Goal: Task Accomplishment & Management: Manage account settings

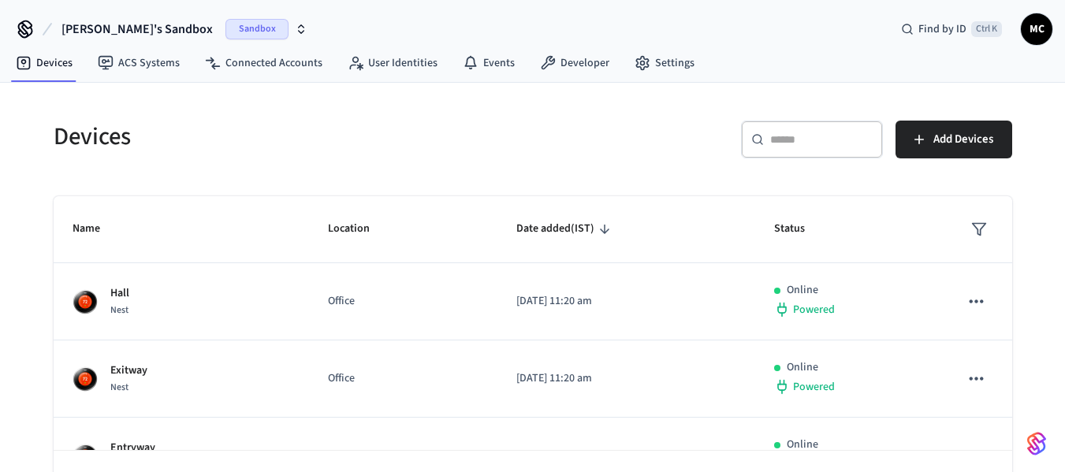
click at [125, 35] on span "Manjunath's Sandbox" at bounding box center [136, 29] width 151 height 19
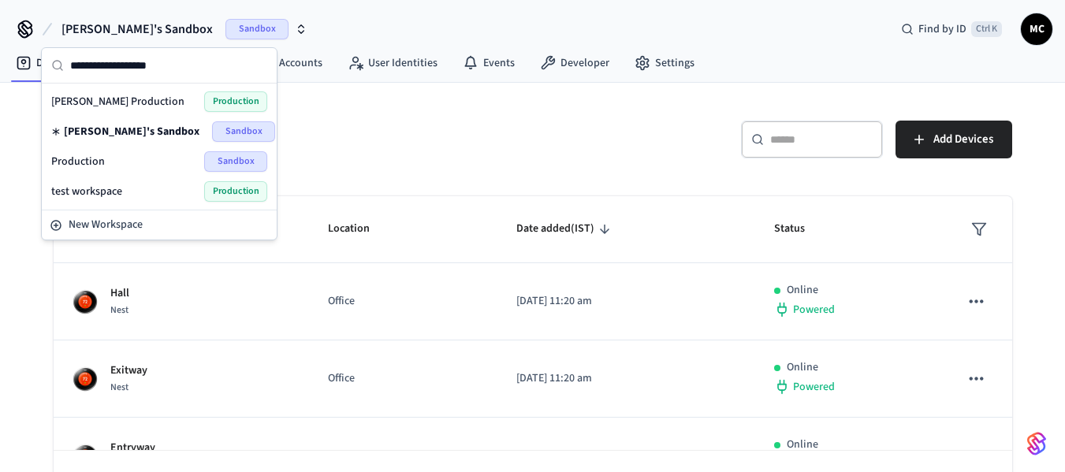
click at [136, 169] on div "Production Sandbox" at bounding box center [159, 161] width 216 height 20
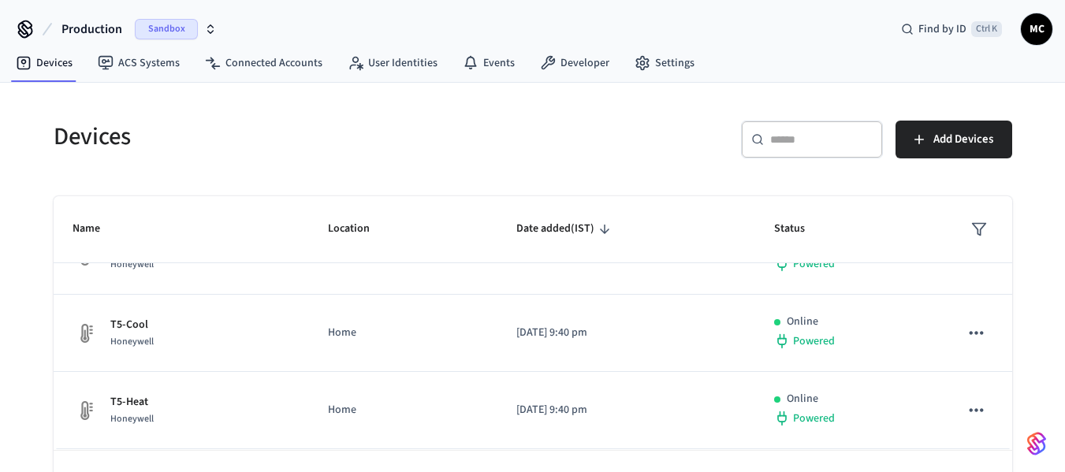
scroll to position [116, 0]
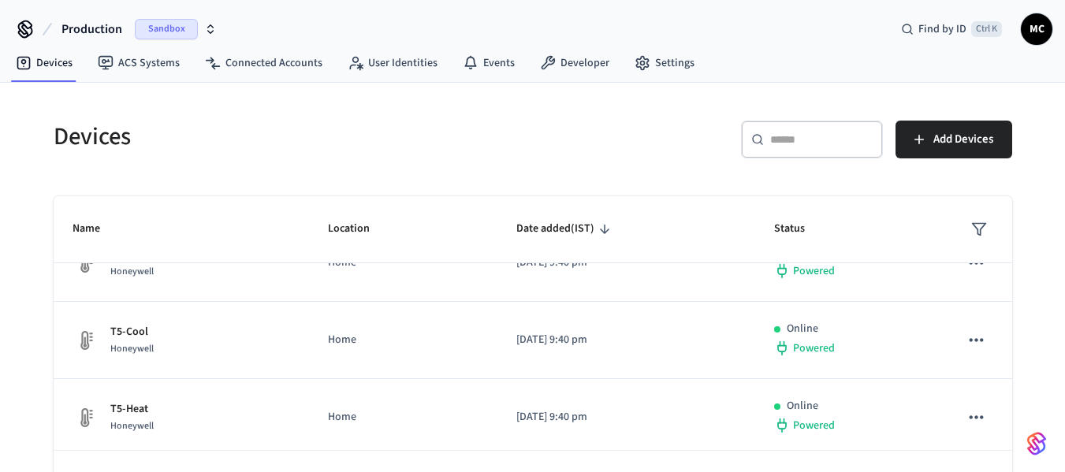
click at [798, 143] on input "text" at bounding box center [821, 140] width 102 height 16
click at [813, 141] on input "text" at bounding box center [821, 140] width 102 height 16
paste input "**********"
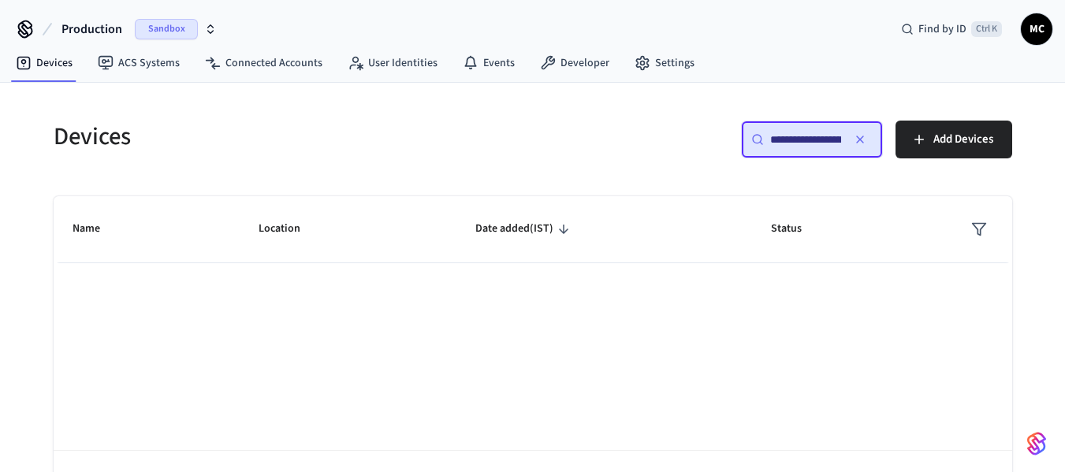
scroll to position [0, 0]
type input "**********"
click at [141, 64] on link "ACS Systems" at bounding box center [138, 63] width 107 height 28
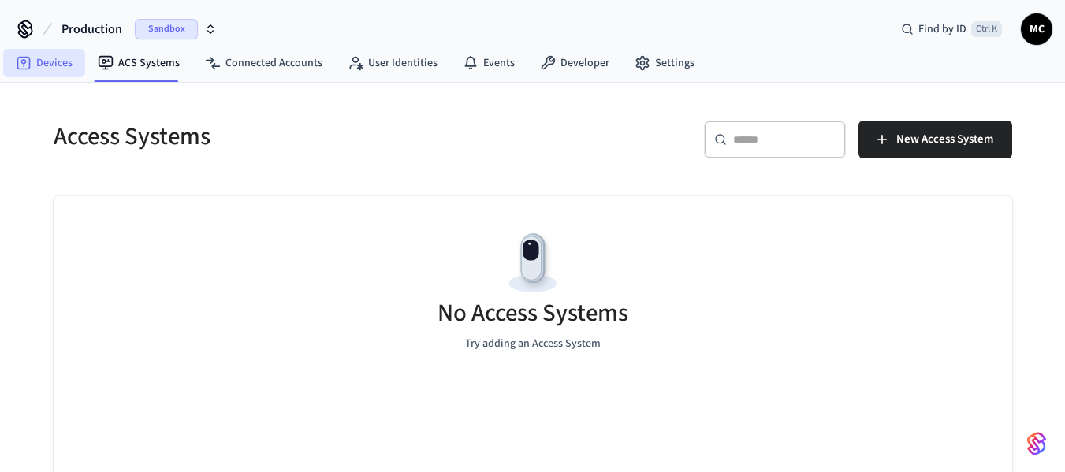
click at [56, 69] on link "Devices" at bounding box center [44, 63] width 82 height 28
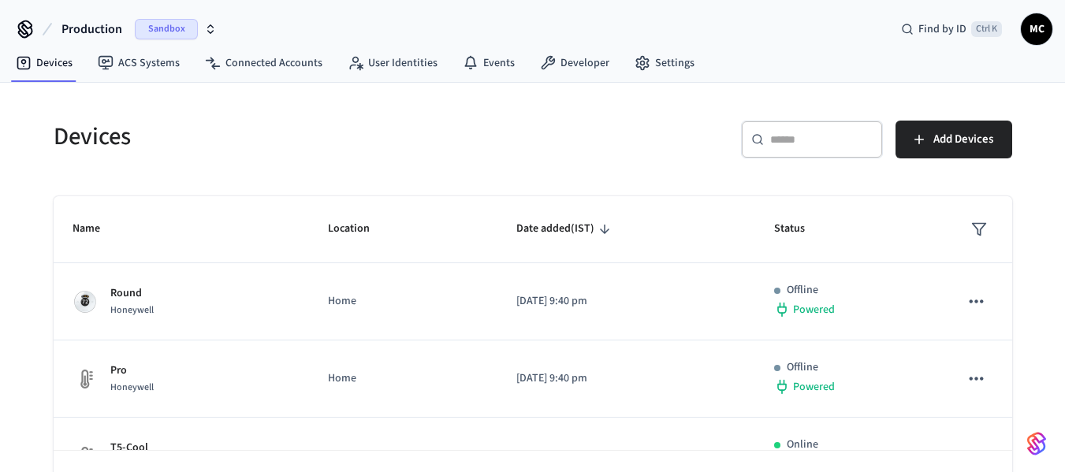
click at [117, 28] on span "Production" at bounding box center [91, 29] width 61 height 19
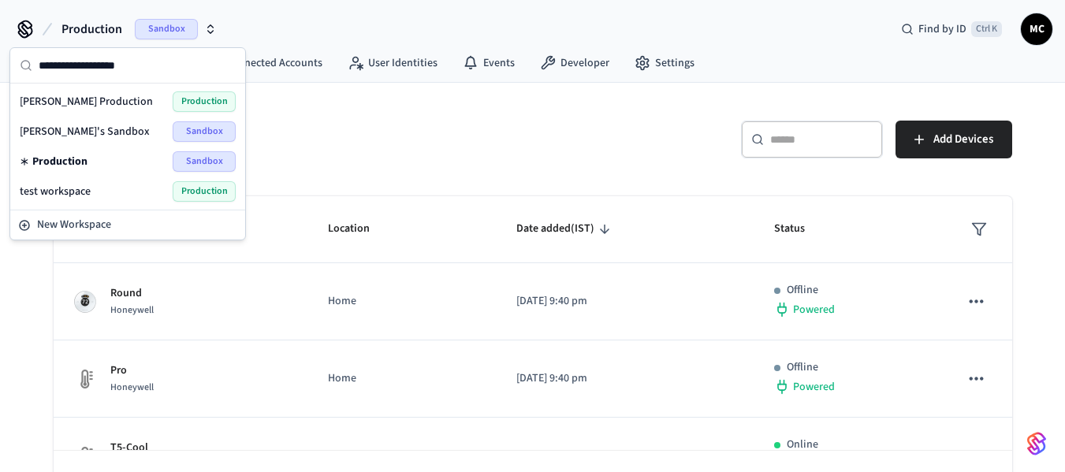
click at [106, 162] on div "Production Sandbox" at bounding box center [128, 161] width 216 height 20
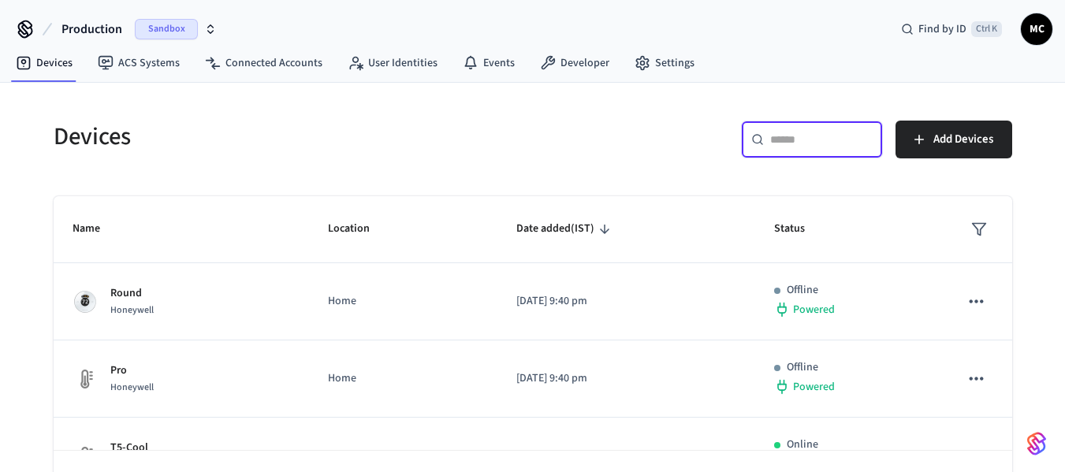
click at [787, 138] on input "text" at bounding box center [821, 140] width 102 height 16
paste input "**********"
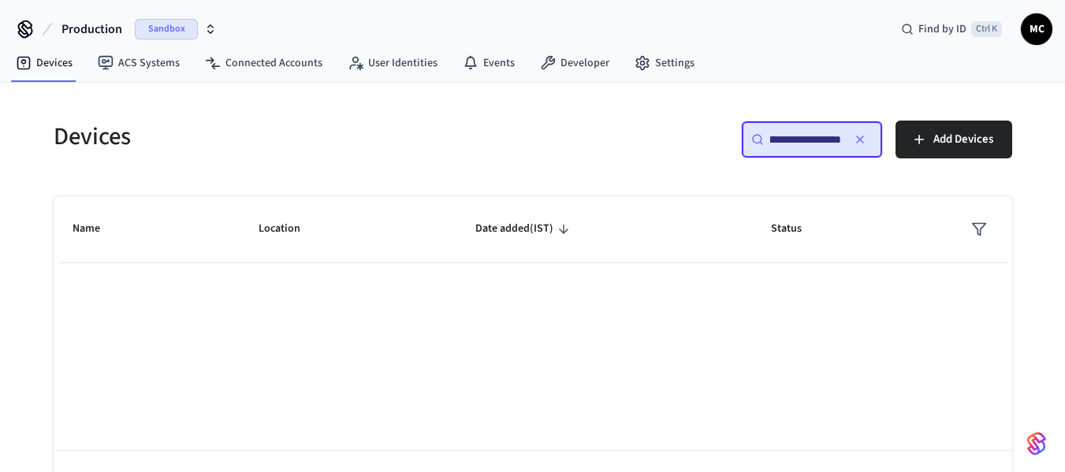
type input "**********"
click at [103, 24] on span "Production" at bounding box center [91, 29] width 61 height 19
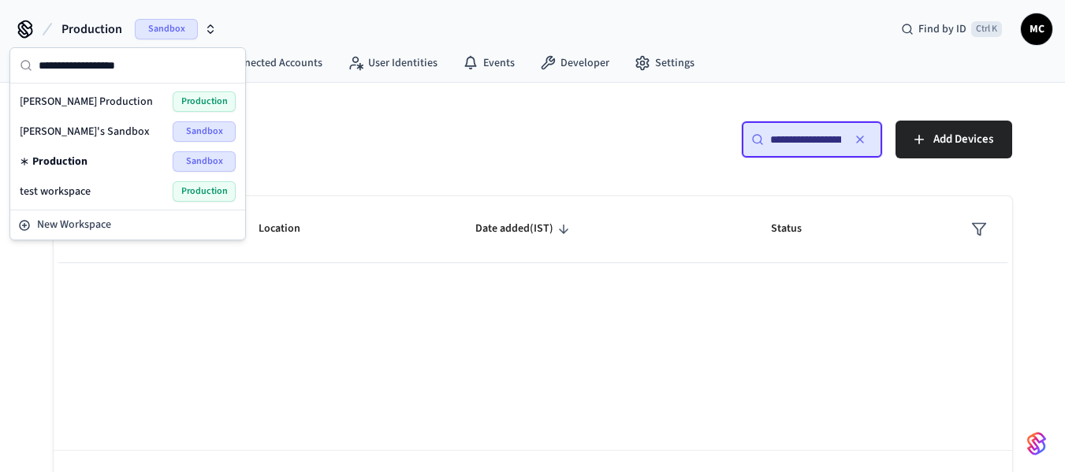
click at [97, 134] on span "Manjunath's Sandbox" at bounding box center [85, 132] width 130 height 16
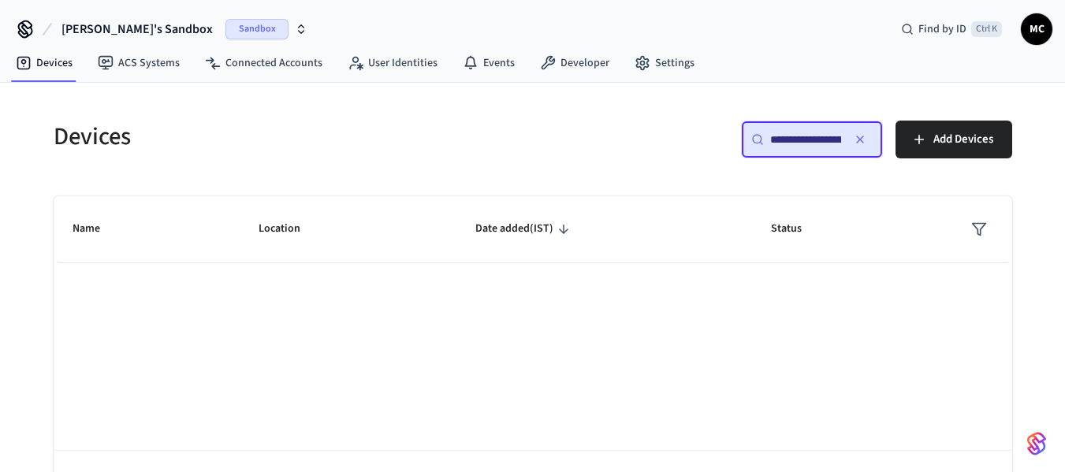
click at [817, 140] on input "**********" at bounding box center [805, 140] width 71 height 16
click at [780, 221] on span "Status" at bounding box center [796, 229] width 51 height 24
click at [869, 141] on button "button" at bounding box center [859, 139] width 25 height 25
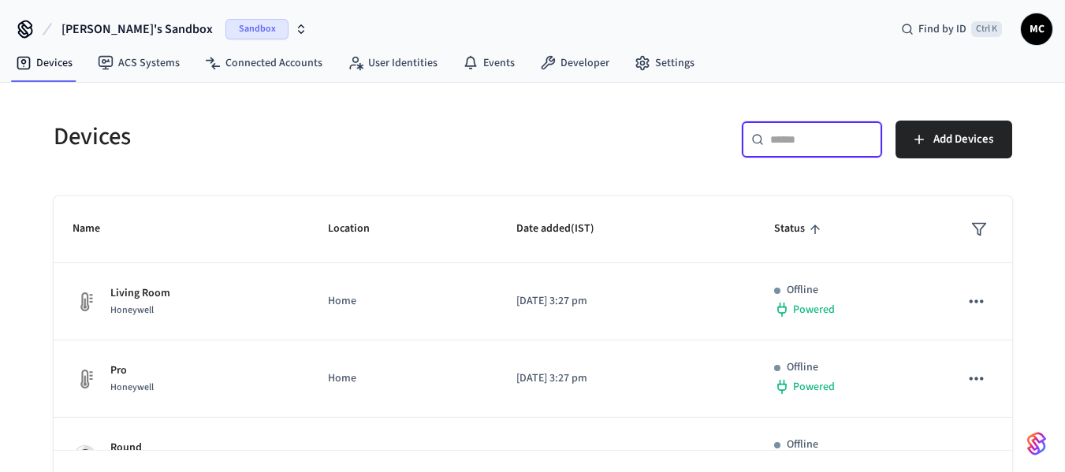
click at [818, 136] on input "text" at bounding box center [821, 140] width 102 height 16
paste input "**********"
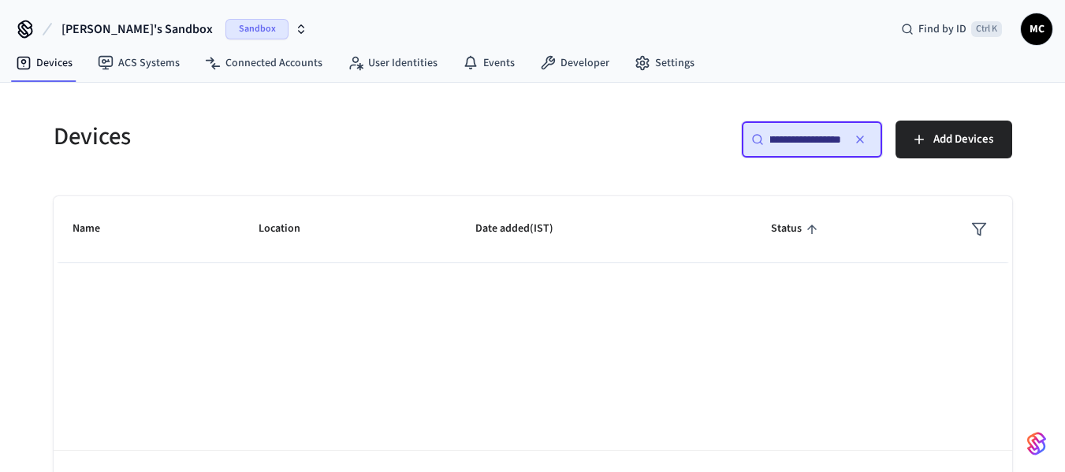
type input "**********"
click at [132, 32] on span "Manjunath's Sandbox" at bounding box center [136, 29] width 151 height 19
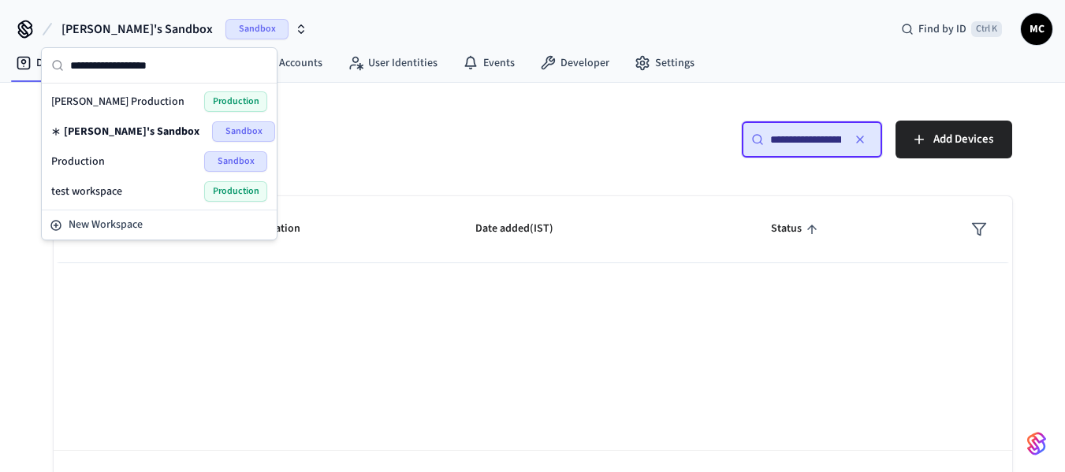
click at [132, 189] on div "test workspace Production" at bounding box center [159, 191] width 216 height 20
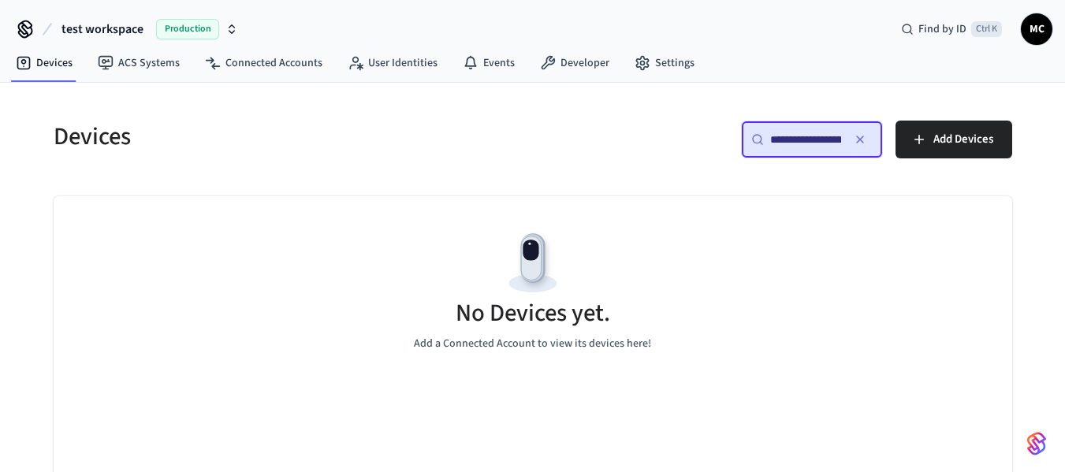
click at [778, 142] on input "**********" at bounding box center [805, 140] width 71 height 16
click at [188, 24] on span "Production" at bounding box center [187, 29] width 63 height 20
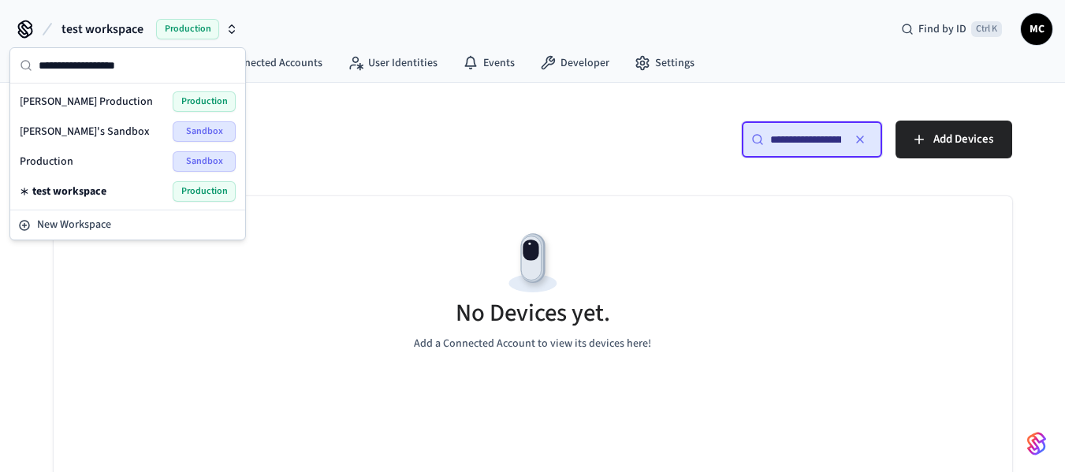
click at [132, 156] on div "Production Sandbox" at bounding box center [128, 161] width 216 height 20
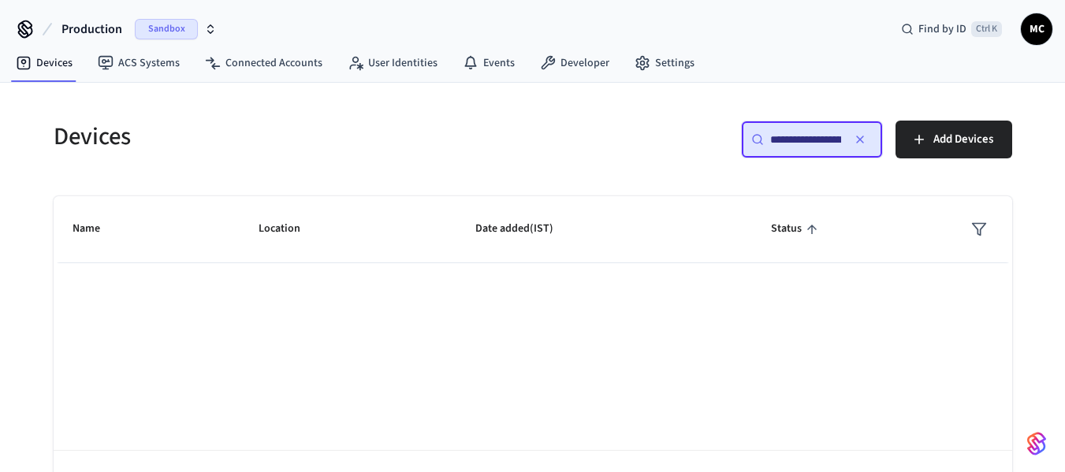
click at [864, 133] on icon "button" at bounding box center [860, 139] width 13 height 13
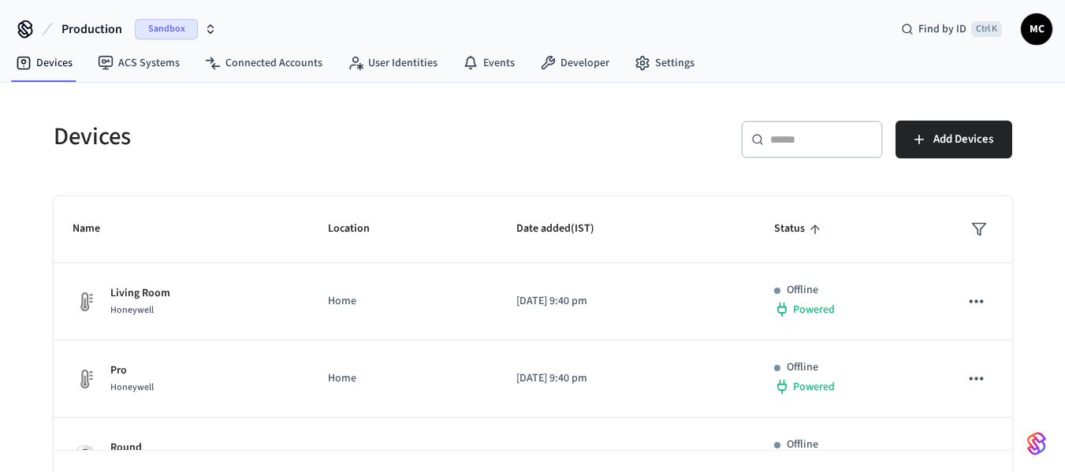
click at [845, 147] on input "text" at bounding box center [821, 140] width 102 height 16
paste input "******"
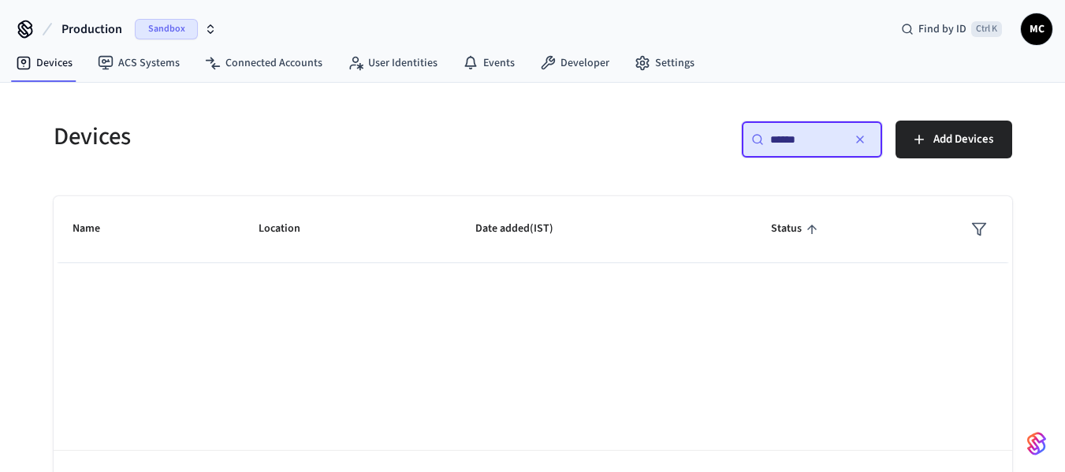
drag, startPoint x: 819, startPoint y: 135, endPoint x: 722, endPoint y: 138, distance: 97.0
click at [722, 138] on div "​ ****** ​ Add Devices" at bounding box center [777, 146] width 470 height 50
type input "******"
click at [858, 144] on icon "button" at bounding box center [860, 139] width 13 height 13
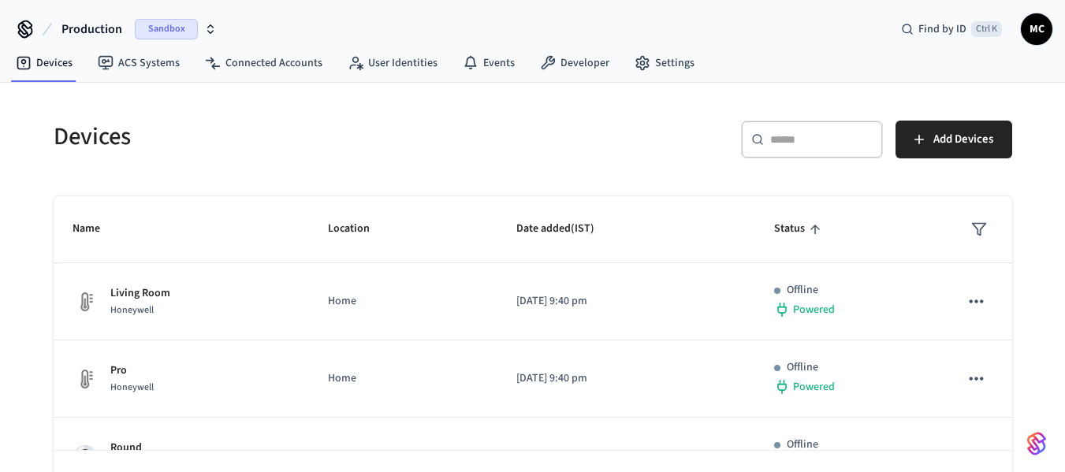
click at [117, 33] on span "Production" at bounding box center [91, 29] width 61 height 19
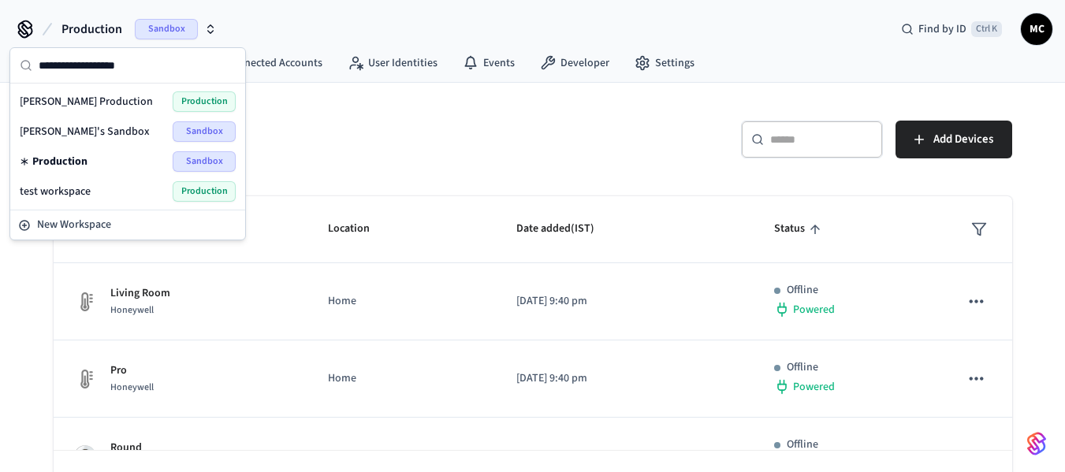
click at [113, 100] on div "Harman Production Production" at bounding box center [128, 101] width 216 height 20
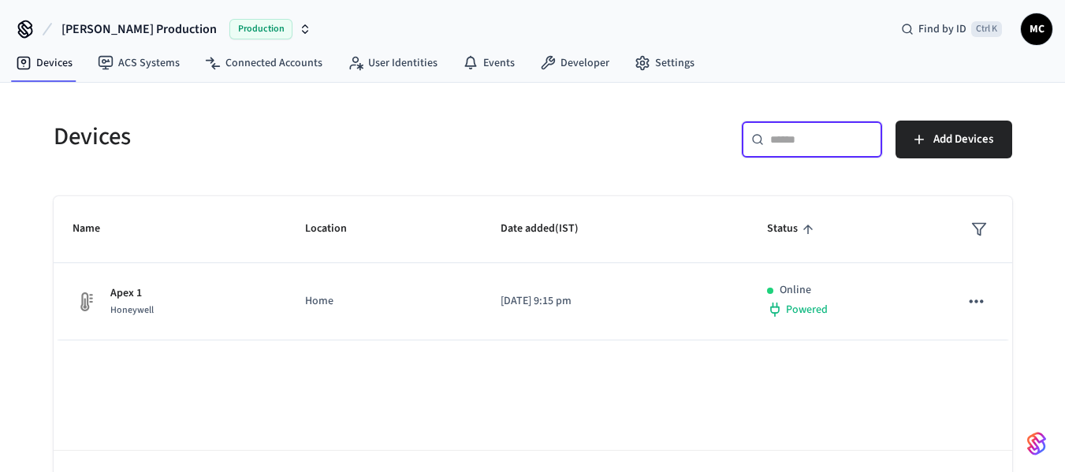
click at [798, 141] on input "text" at bounding box center [821, 140] width 102 height 16
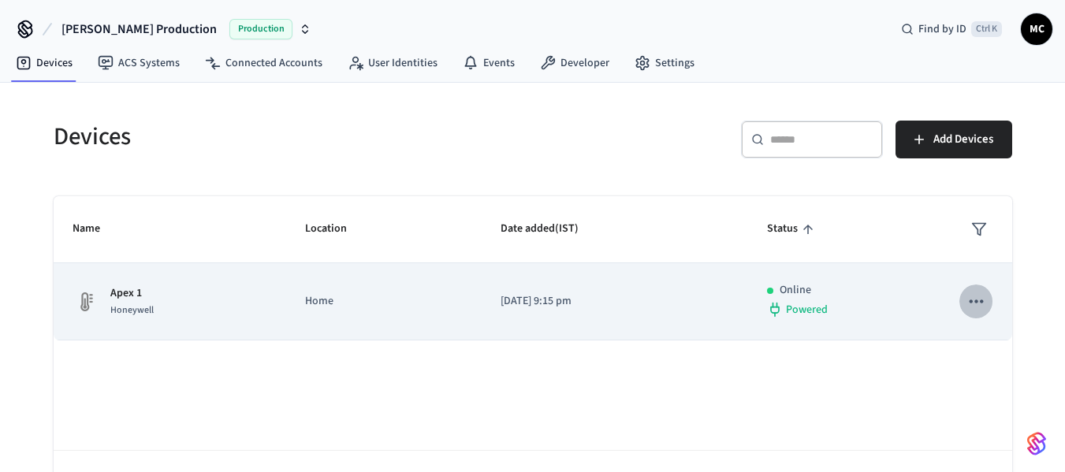
click at [964, 297] on button "sticky table" at bounding box center [975, 301] width 33 height 33
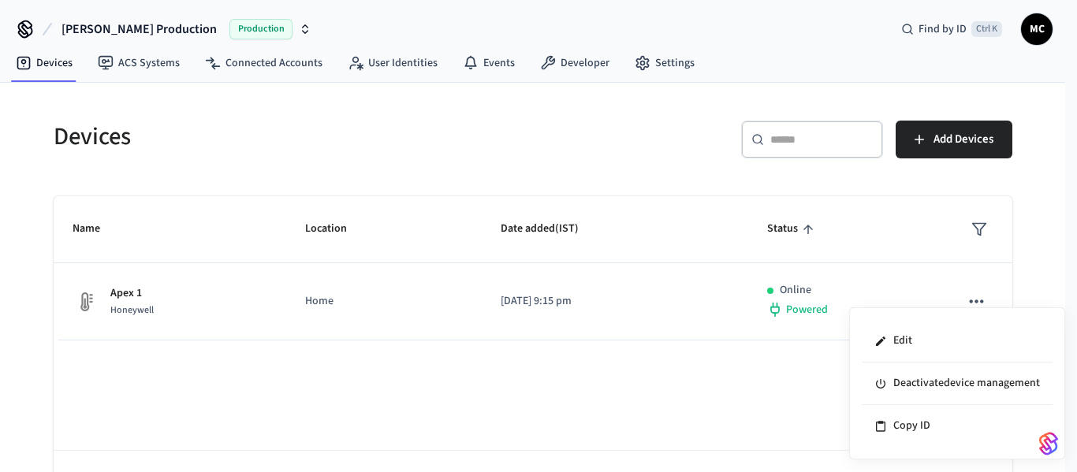
click at [256, 301] on div at bounding box center [538, 236] width 1077 height 472
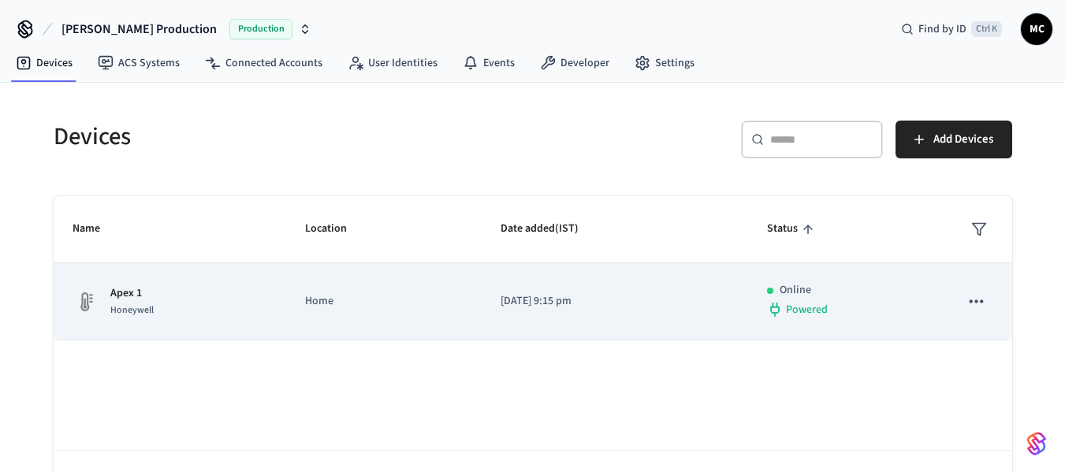
click at [110, 305] on span "Honeywell" at bounding box center [131, 309] width 43 height 13
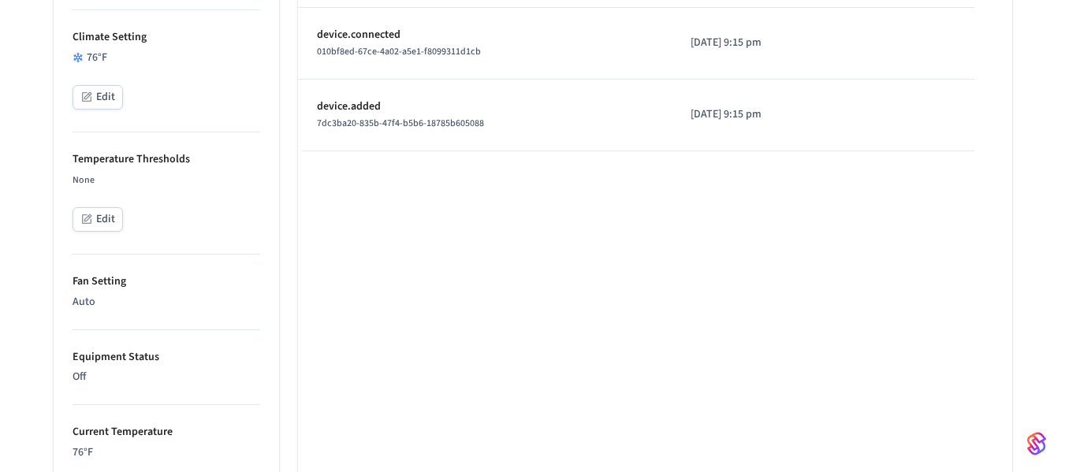
scroll to position [453, 0]
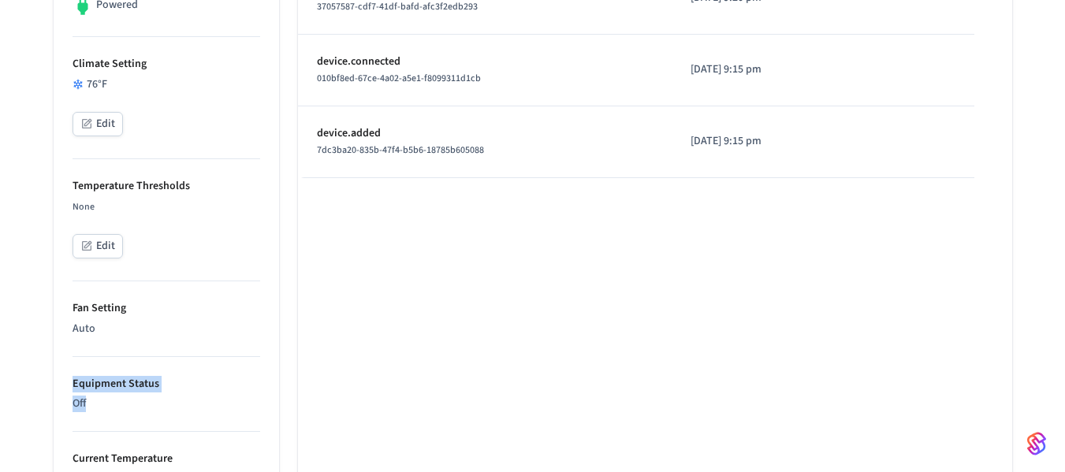
drag, startPoint x: 88, startPoint y: 405, endPoint x: 61, endPoint y: 385, distance: 33.3
click at [61, 385] on ul "Type Honeywell Status Online Battery Powered Climate Setting 76°F Edit Temperat…" at bounding box center [166, 406] width 225 height 1201
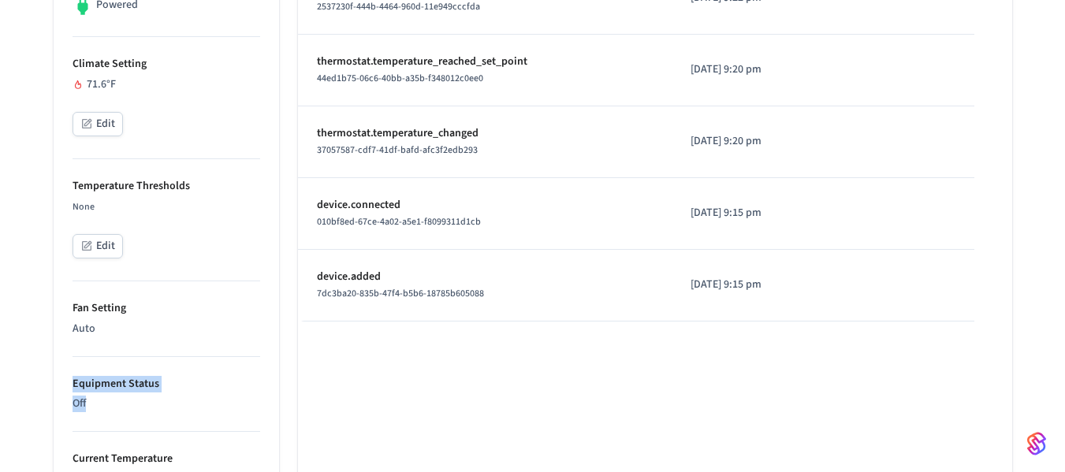
click at [131, 384] on p "Equipment Status" at bounding box center [167, 384] width 188 height 17
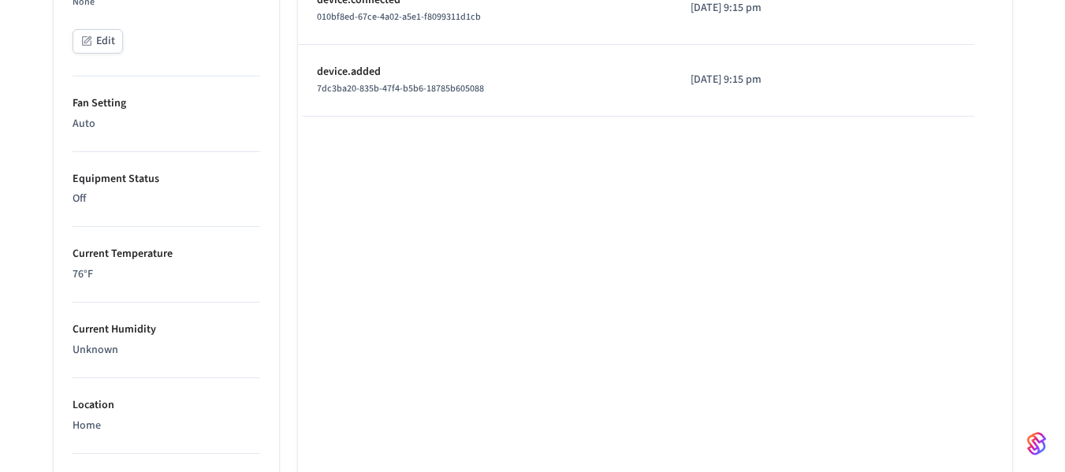
scroll to position [652, 0]
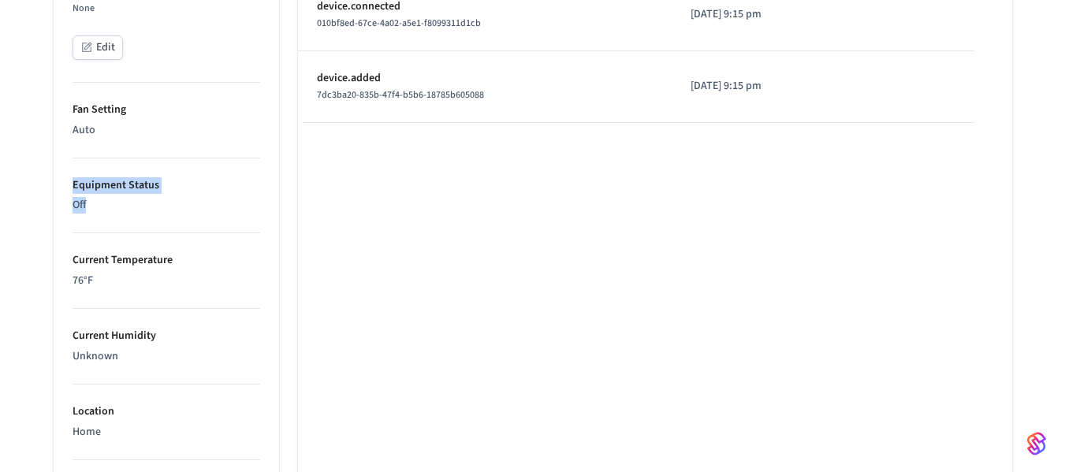
drag, startPoint x: 117, startPoint y: 202, endPoint x: 55, endPoint y: 182, distance: 65.3
click at [55, 182] on ul "Type Honeywell Status Online Battery Powered Climate Setting 71.6°F Edit Temper…" at bounding box center [166, 207] width 225 height 1201
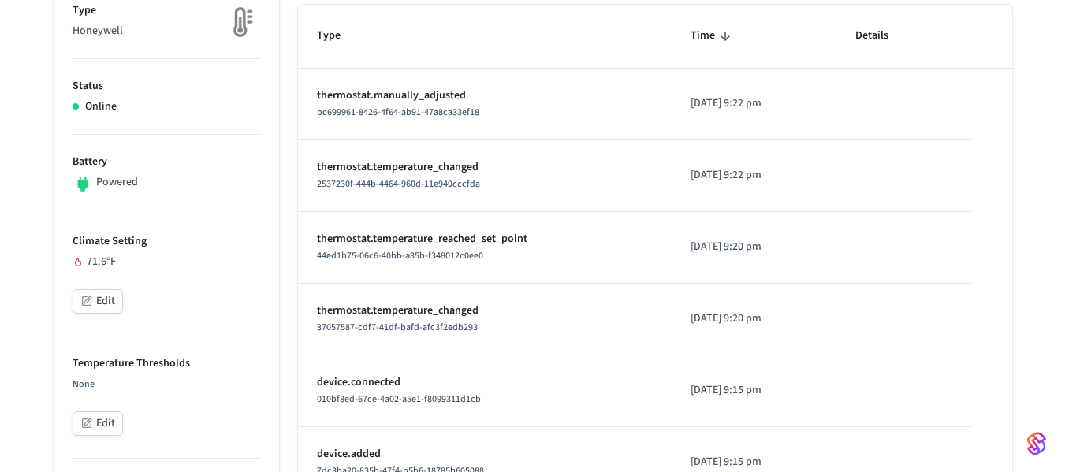
scroll to position [258, 0]
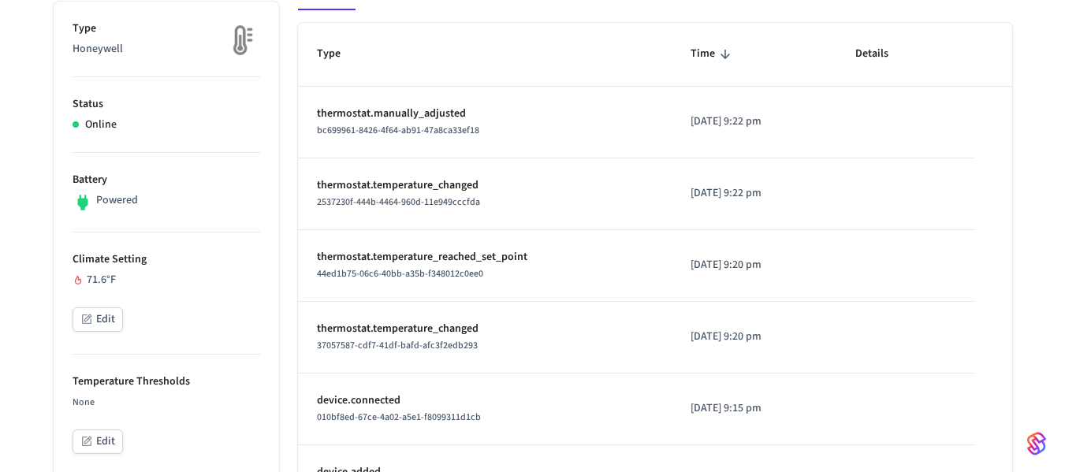
drag, startPoint x: 836, startPoint y: 406, endPoint x: 352, endPoint y: 159, distance: 542.5
click at [331, 111] on tbody "thermostat.manually_adjusted bc699961-8426-4f64-ab91-47a8ca33ef18 2025/08/24 at…" at bounding box center [655, 302] width 714 height 430
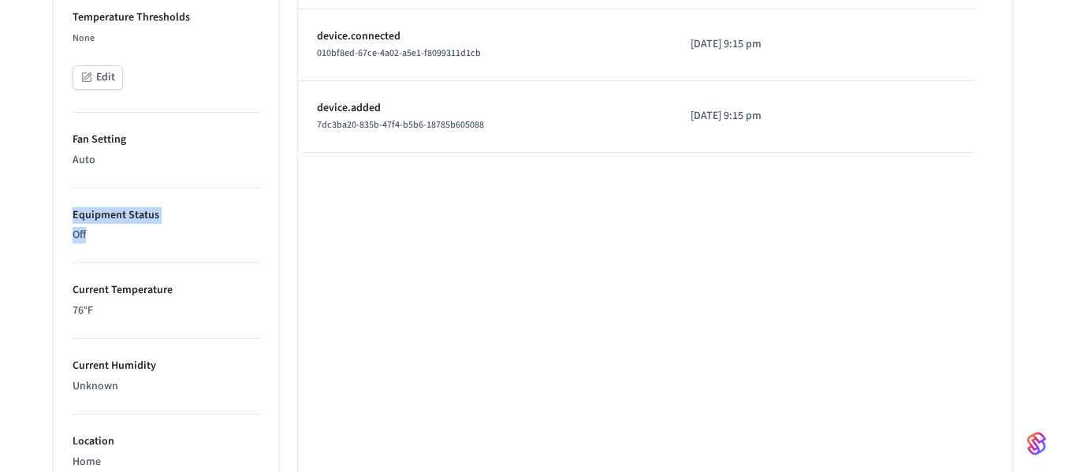
scroll to position [652, 0]
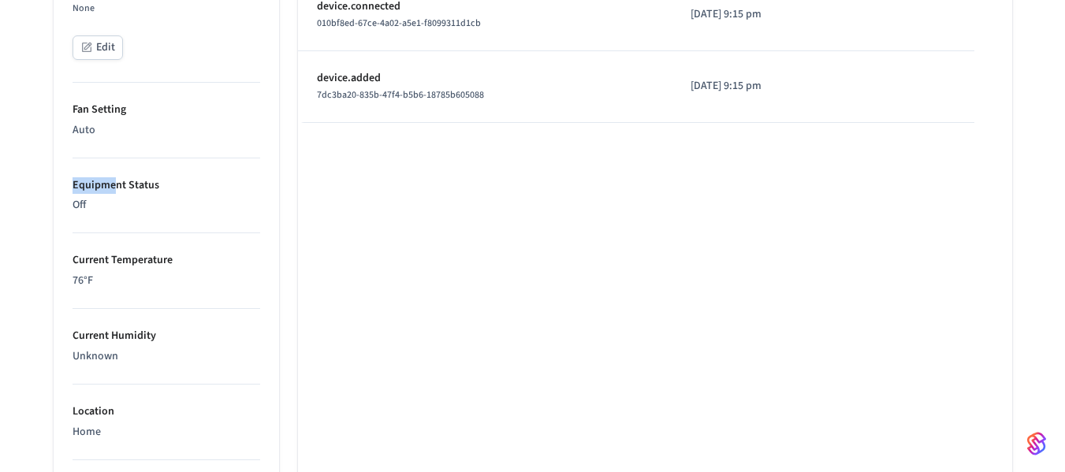
drag, startPoint x: 114, startPoint y: 189, endPoint x: 33, endPoint y: 181, distance: 80.8
click at [33, 181] on div "Apex 1 ​ ​ Properties Type Honeywell Status Online Battery Powered Climate Sett…" at bounding box center [532, 137] width 1009 height 1344
drag, startPoint x: 73, startPoint y: 205, endPoint x: 90, endPoint y: 203, distance: 16.7
click at [83, 205] on p "Off" at bounding box center [167, 205] width 188 height 17
click at [90, 203] on p "Off" at bounding box center [167, 205] width 188 height 17
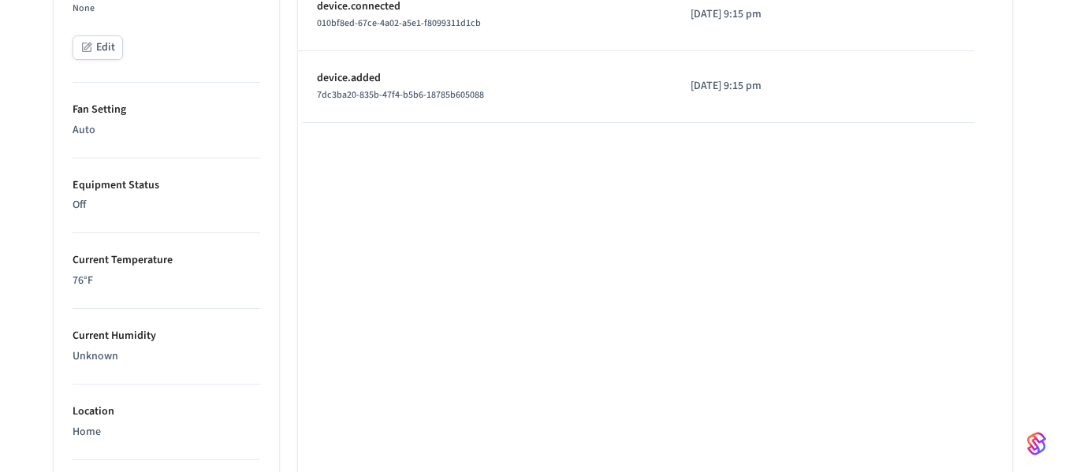
click at [96, 201] on p "Off" at bounding box center [167, 205] width 188 height 17
drag, startPoint x: 106, startPoint y: 205, endPoint x: 67, endPoint y: 188, distance: 42.0
click at [67, 188] on ul "Type Honeywell Status Online Battery Powered Climate Setting 71.6°F Edit Temper…" at bounding box center [166, 207] width 225 height 1201
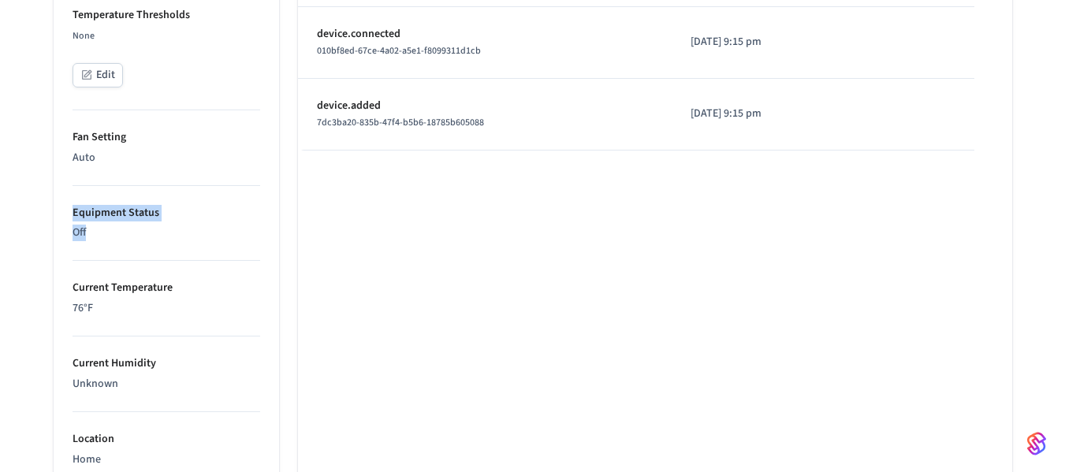
scroll to position [631, 0]
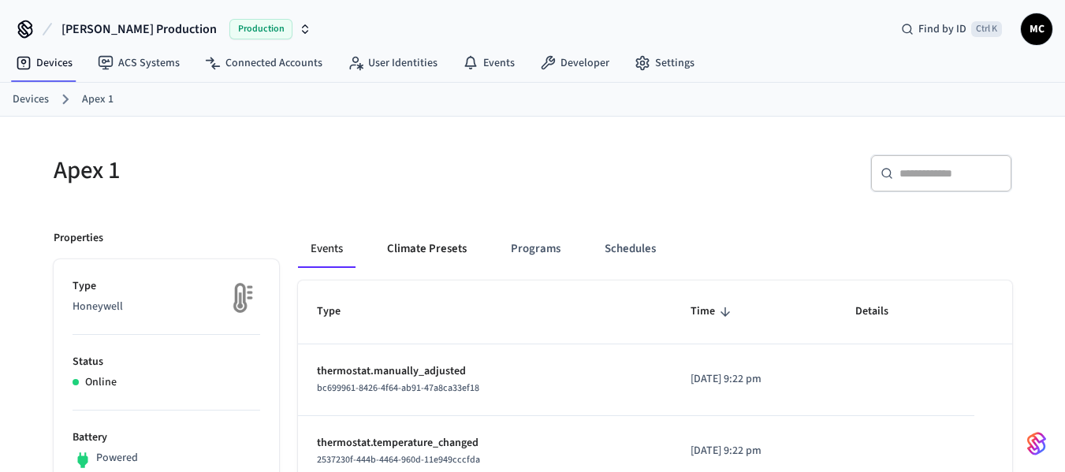
click at [438, 255] on button "Climate Presets" at bounding box center [426, 249] width 105 height 38
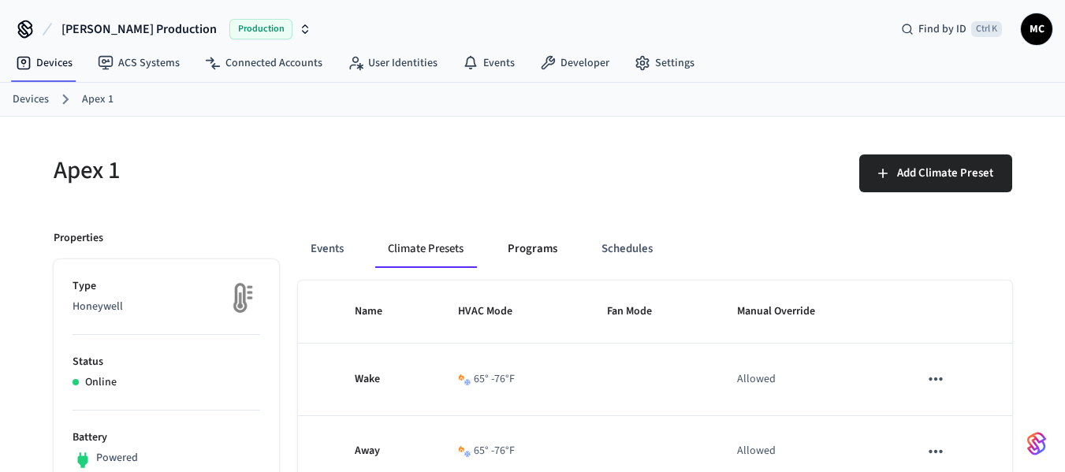
click at [541, 259] on button "Programs" at bounding box center [532, 249] width 75 height 38
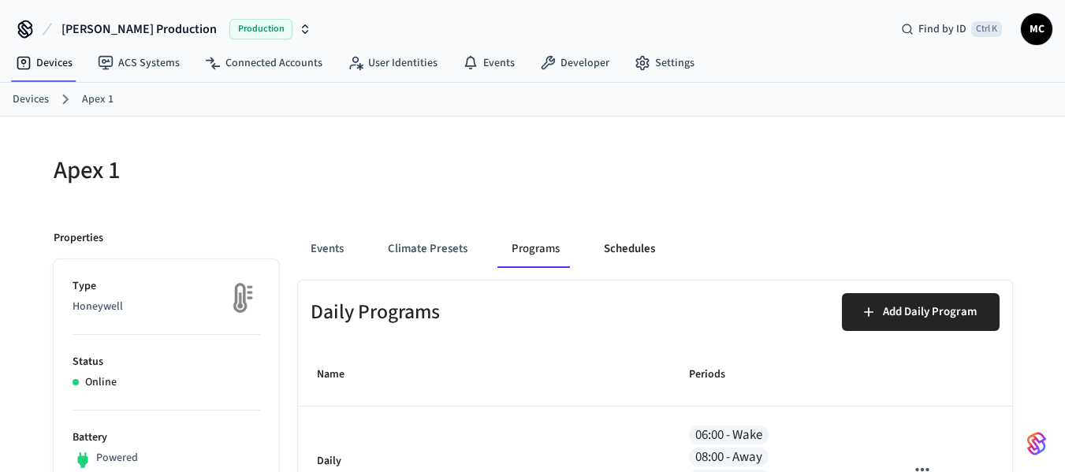
click at [609, 256] on button "Schedules" at bounding box center [629, 249] width 76 height 38
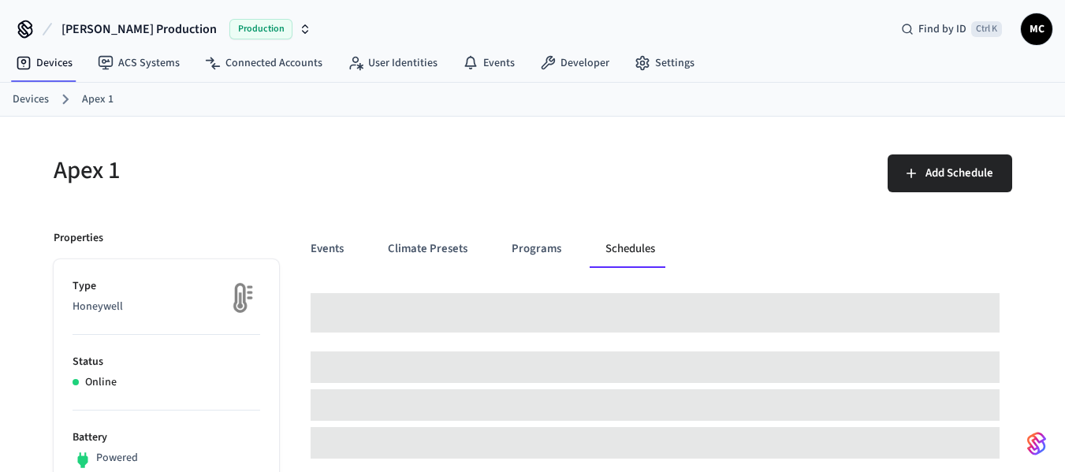
click at [361, 249] on div "Events Climate Presets Programs Schedules" at bounding box center [655, 249] width 714 height 38
click at [324, 250] on button "Events" at bounding box center [327, 249] width 58 height 38
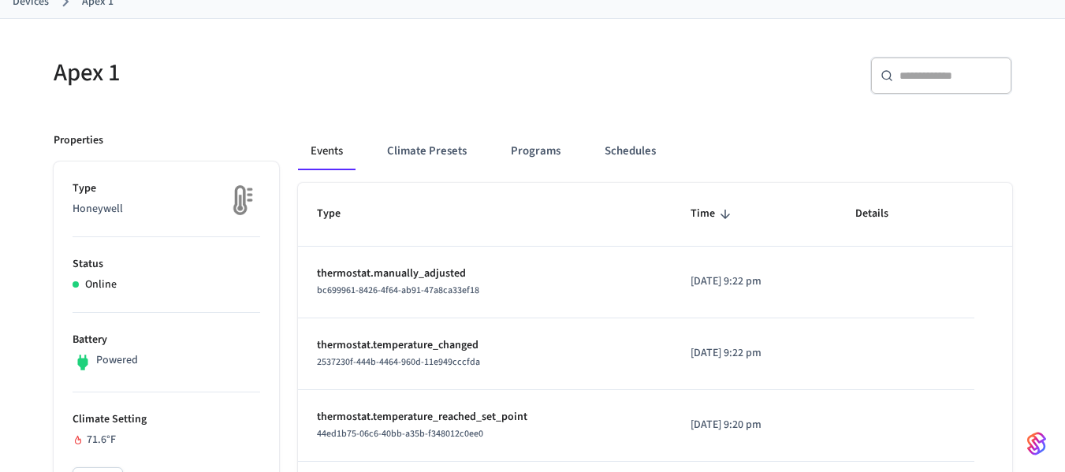
scroll to position [236, 0]
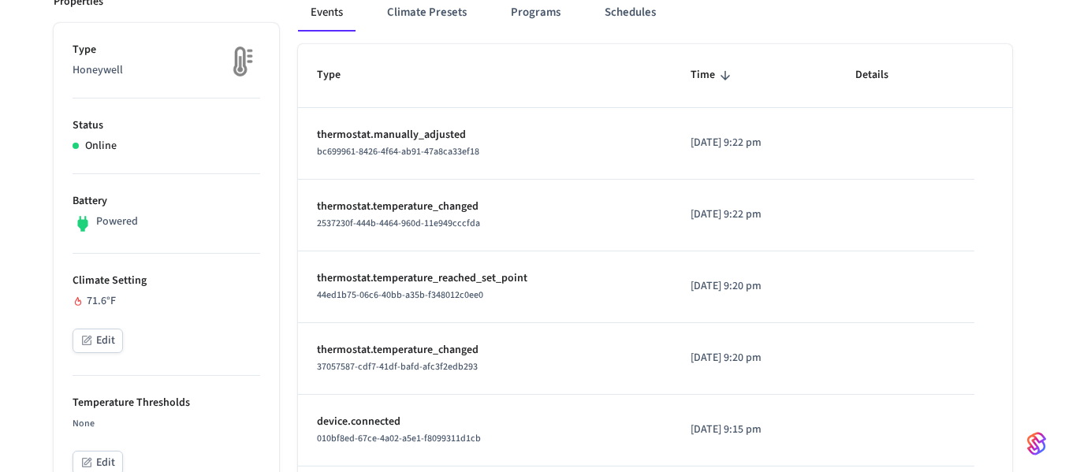
drag, startPoint x: 782, startPoint y: 145, endPoint x: 611, endPoint y: 145, distance: 171.0
click at [611, 145] on tr "thermostat.manually_adjusted bc699961-8426-4f64-ab91-47a8ca33ef18 2025/08/24 at…" at bounding box center [655, 144] width 714 height 72
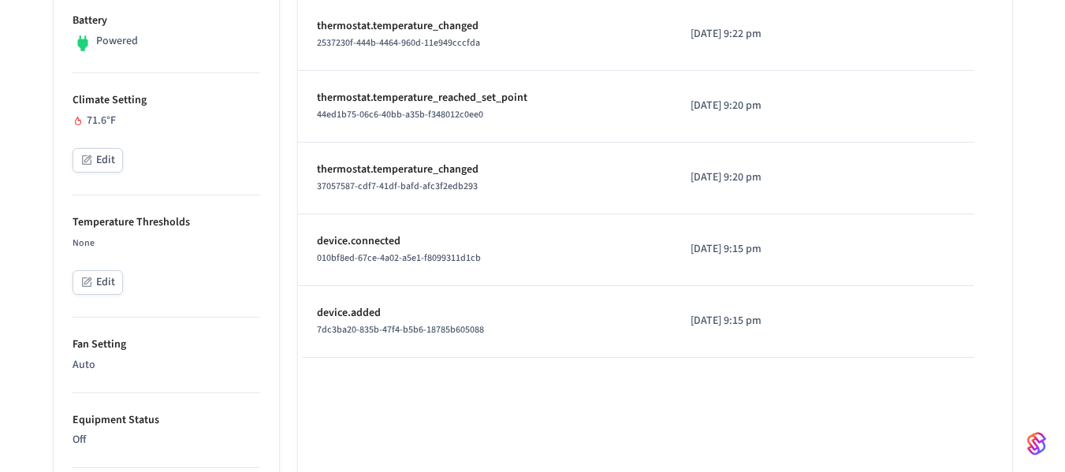
scroll to position [473, 0]
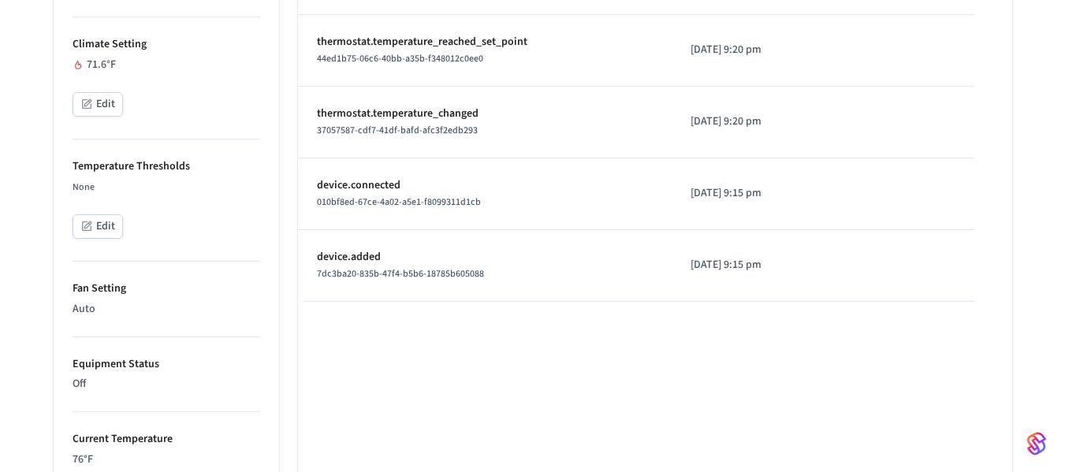
click at [138, 395] on li "Equipment Status Off" at bounding box center [167, 375] width 188 height 76
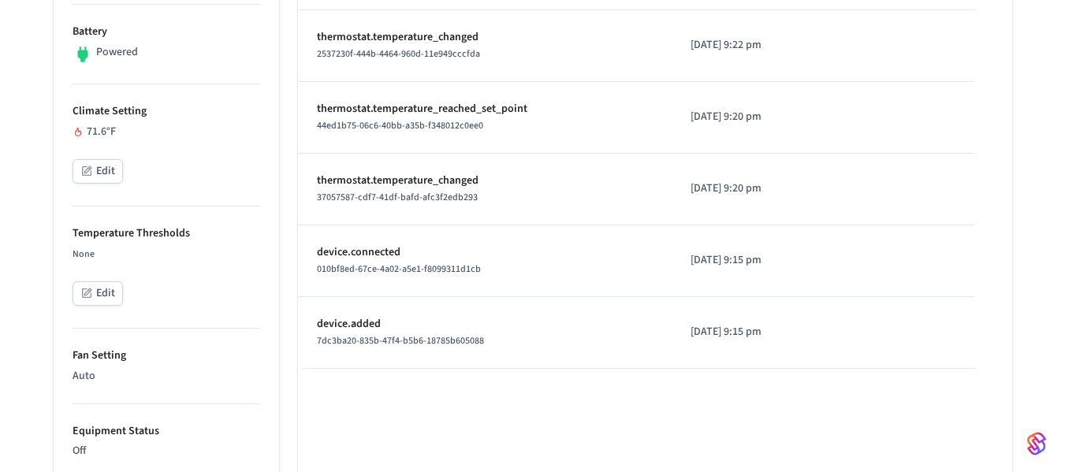
scroll to position [394, 0]
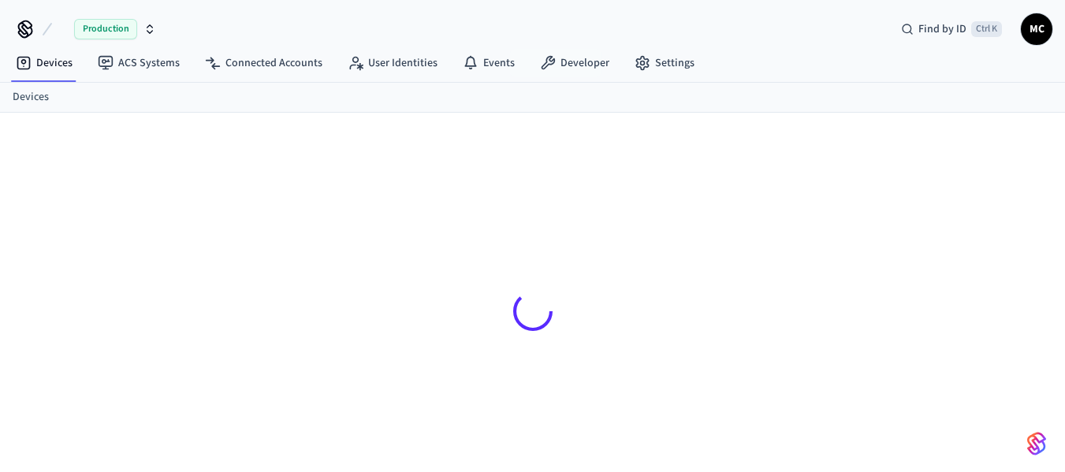
scroll to position [21, 0]
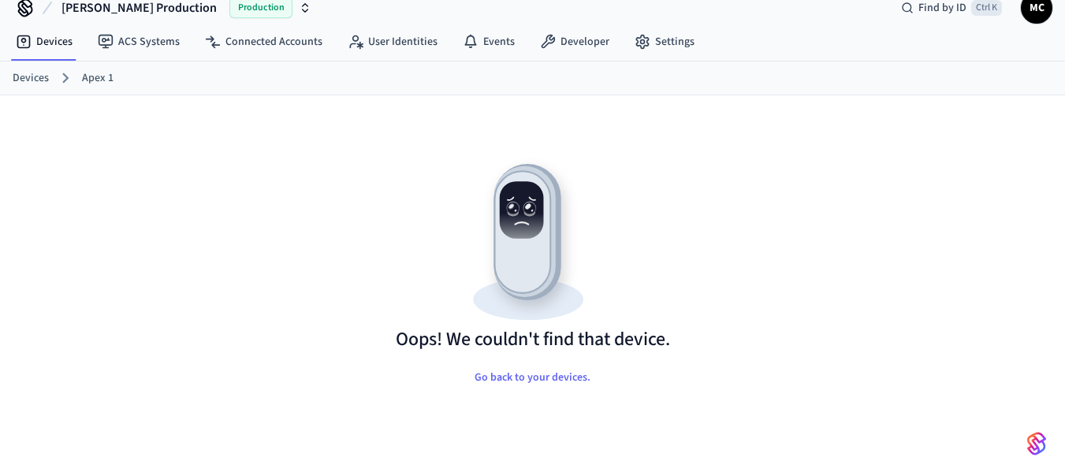
click at [84, 79] on link "Apex 1" at bounding box center [98, 78] width 32 height 17
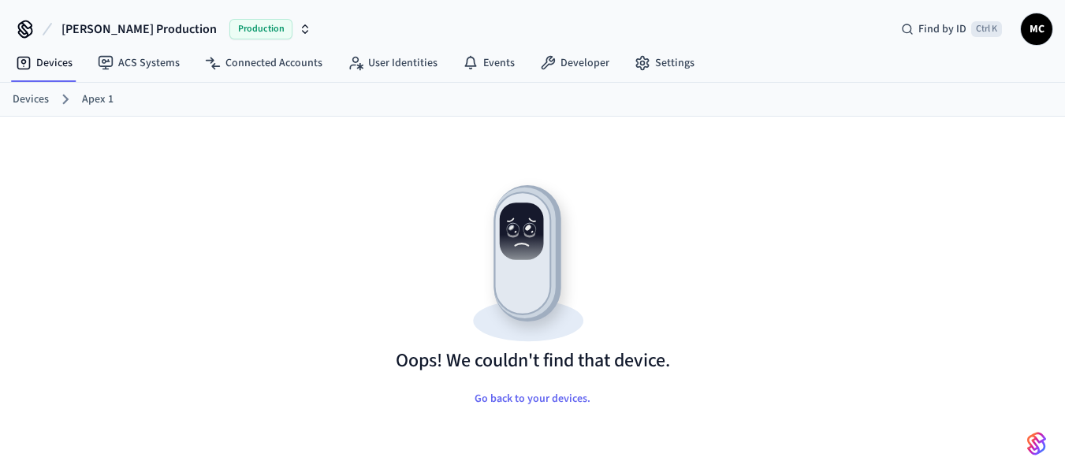
click at [31, 101] on link "Devices" at bounding box center [31, 99] width 36 height 17
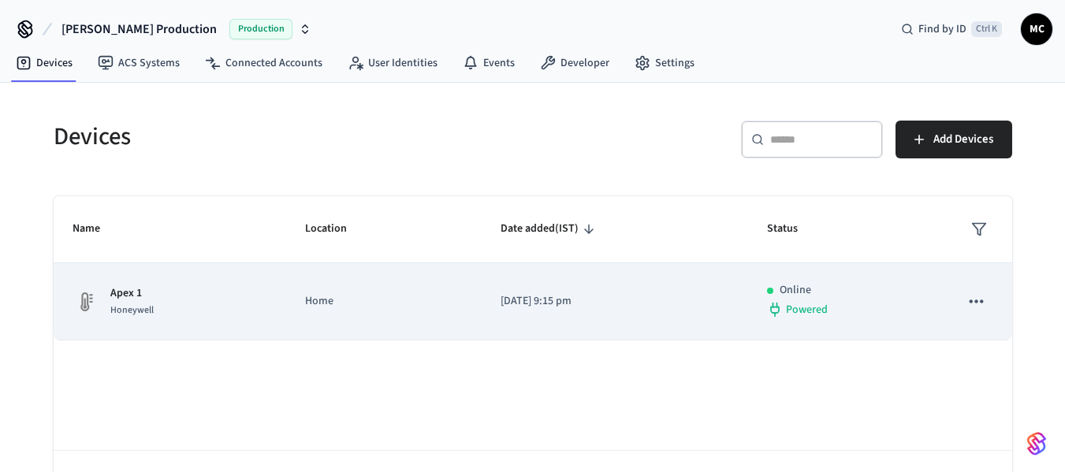
click at [137, 285] on p "Apex 1" at bounding box center [131, 293] width 43 height 17
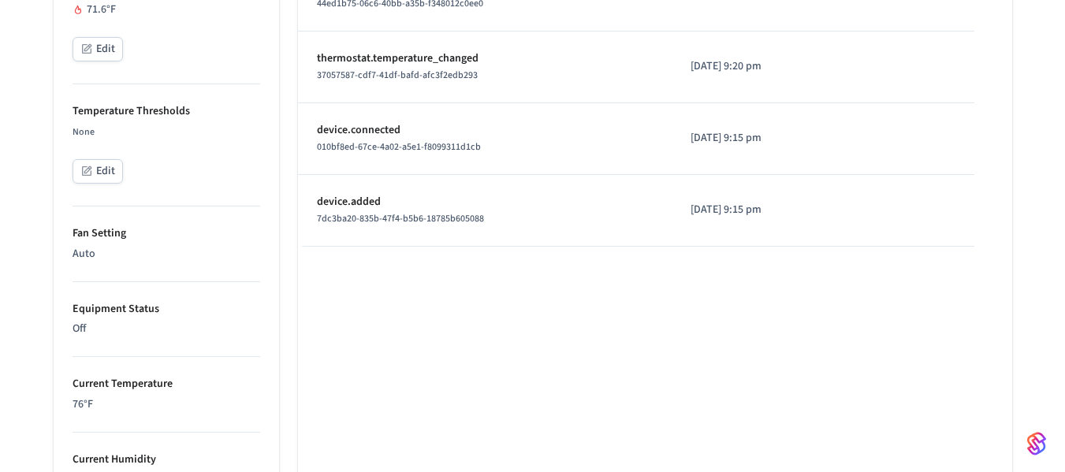
scroll to position [552, 0]
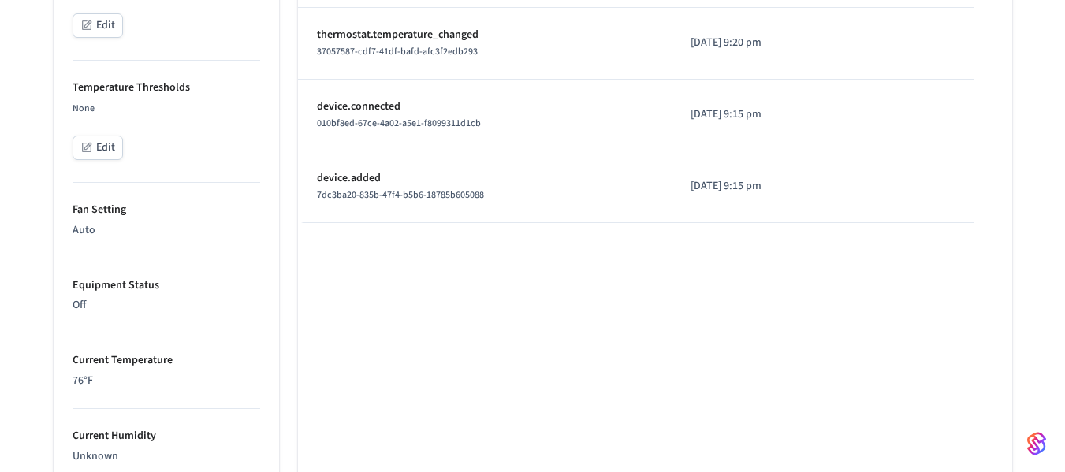
click at [167, 315] on li "Equipment Status Off" at bounding box center [167, 297] width 188 height 76
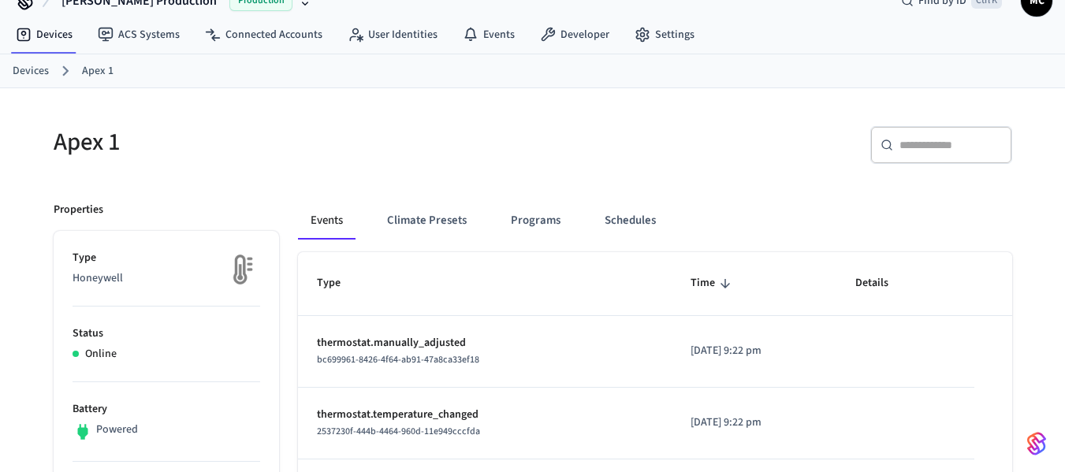
scroll to position [0, 0]
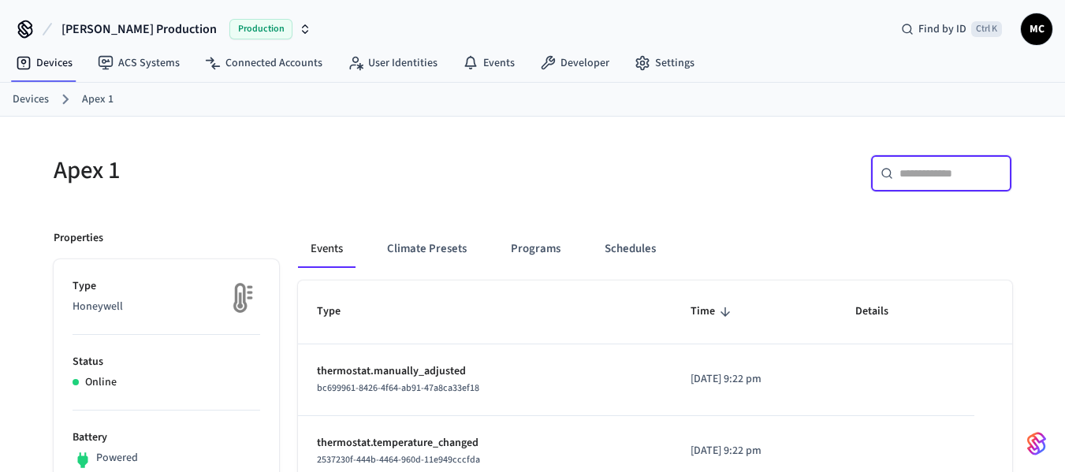
click at [927, 175] on input "text" at bounding box center [950, 174] width 102 height 16
click at [61, 64] on link "Devices" at bounding box center [44, 63] width 82 height 28
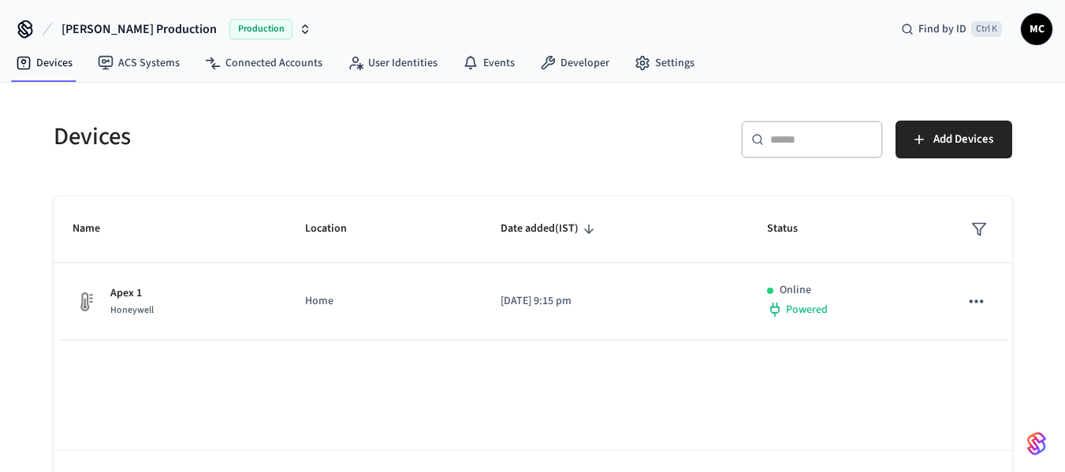
click at [836, 140] on input "text" at bounding box center [821, 140] width 102 height 16
paste input "**********"
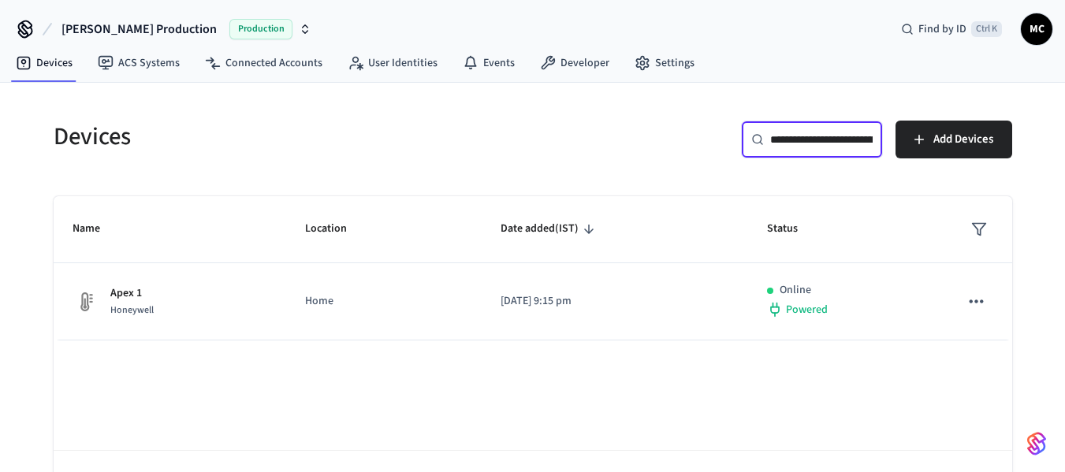
scroll to position [0, 114]
click at [806, 147] on input "**********" at bounding box center [805, 140] width 71 height 16
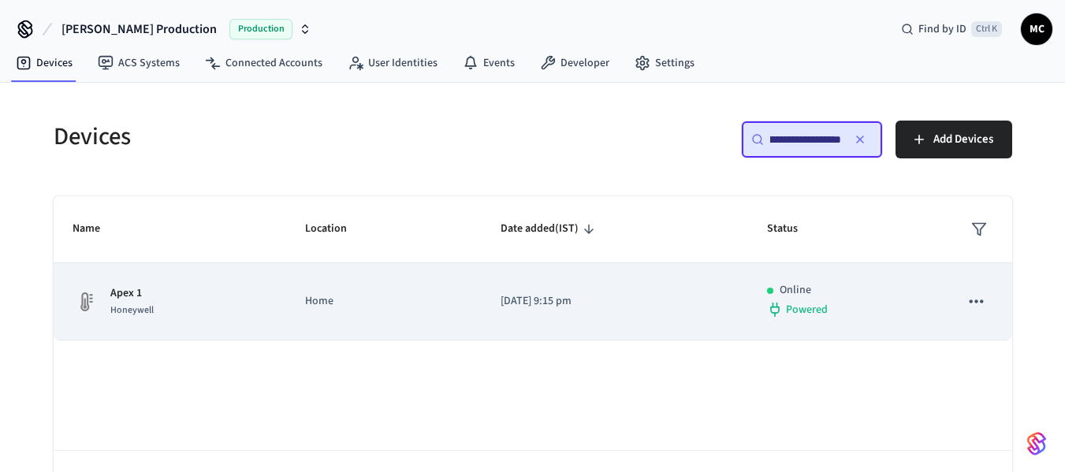
type input "**********"
click at [111, 311] on span "Honeywell" at bounding box center [131, 309] width 43 height 13
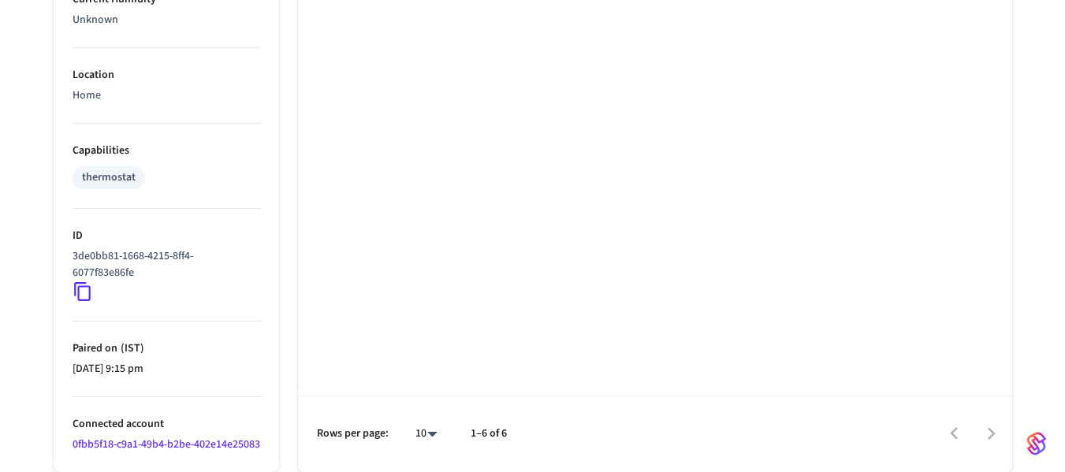
scroll to position [1005, 0]
click at [87, 281] on icon at bounding box center [83, 291] width 20 height 20
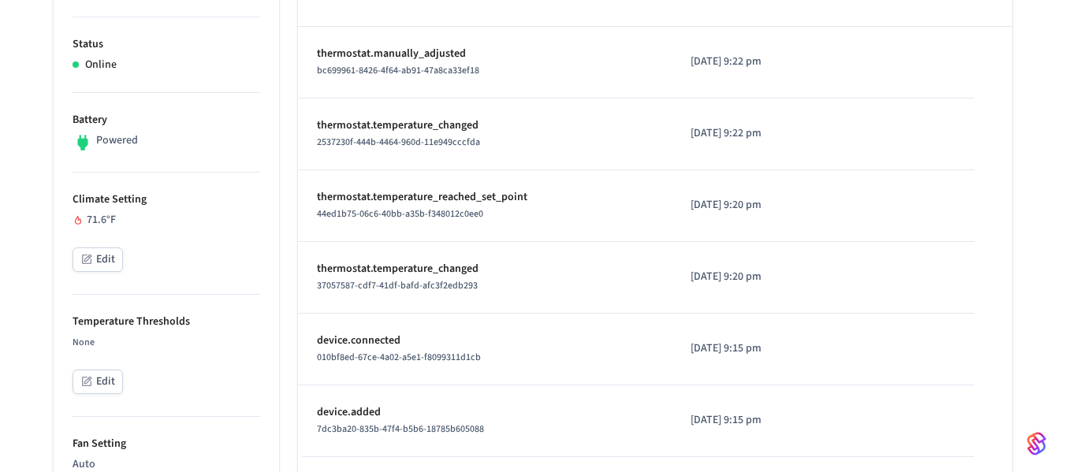
scroll to position [0, 0]
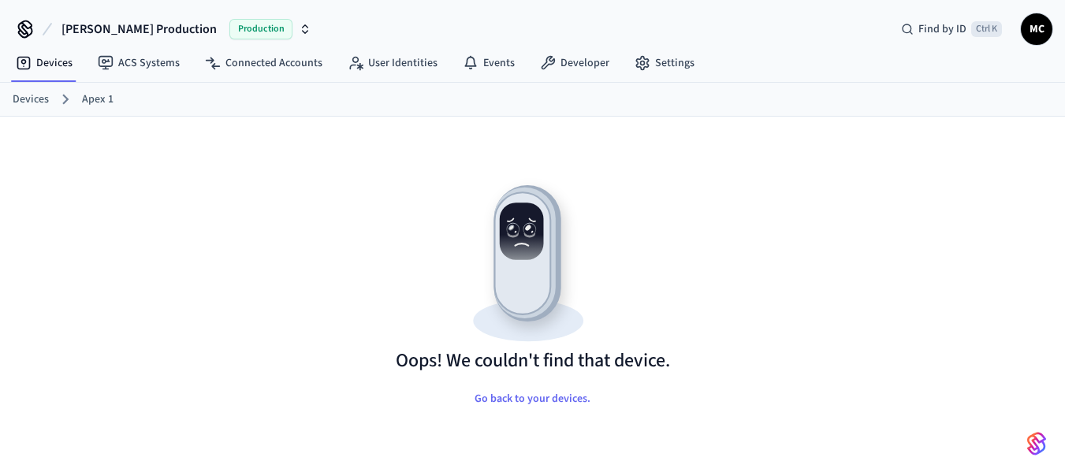
click at [482, 292] on img at bounding box center [533, 260] width 274 height 177
click at [513, 404] on button "Go back to your devices." at bounding box center [532, 399] width 141 height 32
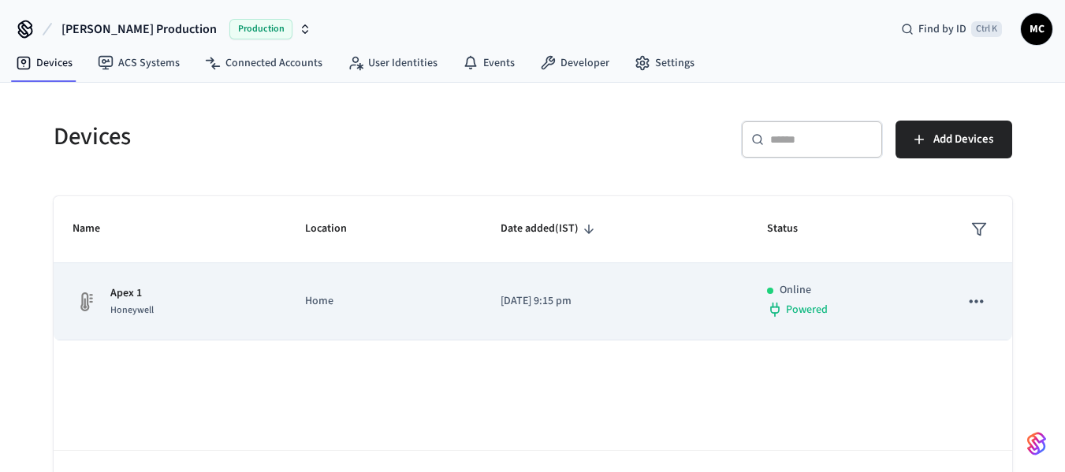
click at [294, 305] on td "Home" at bounding box center [383, 301] width 195 height 77
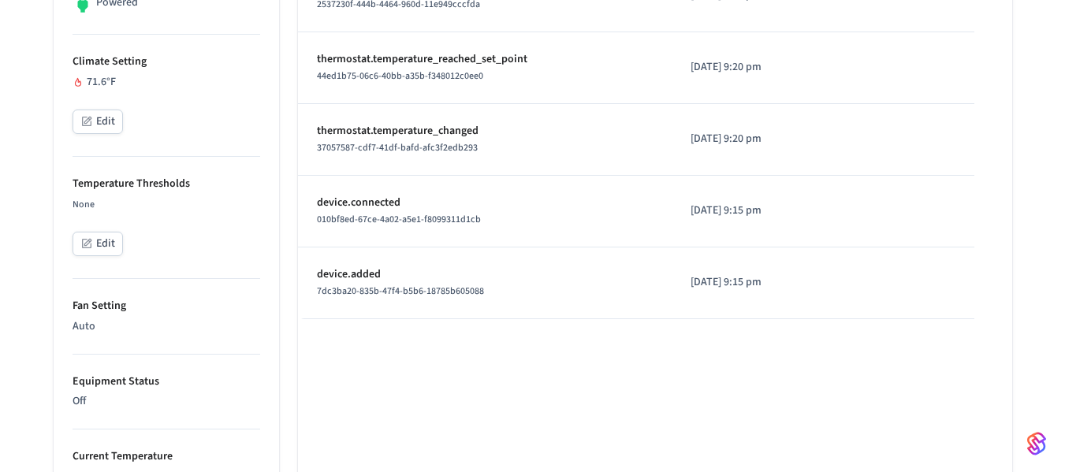
scroll to position [552, 0]
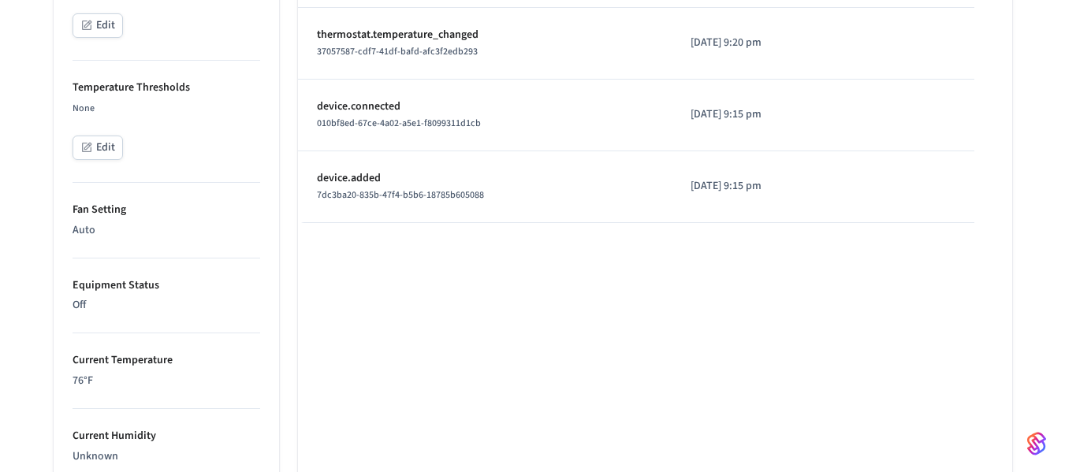
click at [106, 304] on p "Off" at bounding box center [167, 305] width 188 height 17
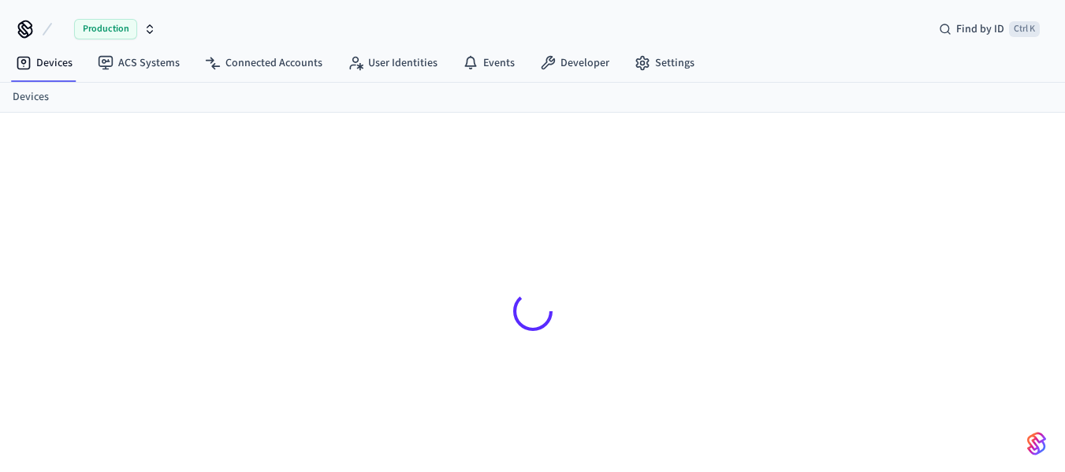
scroll to position [21, 0]
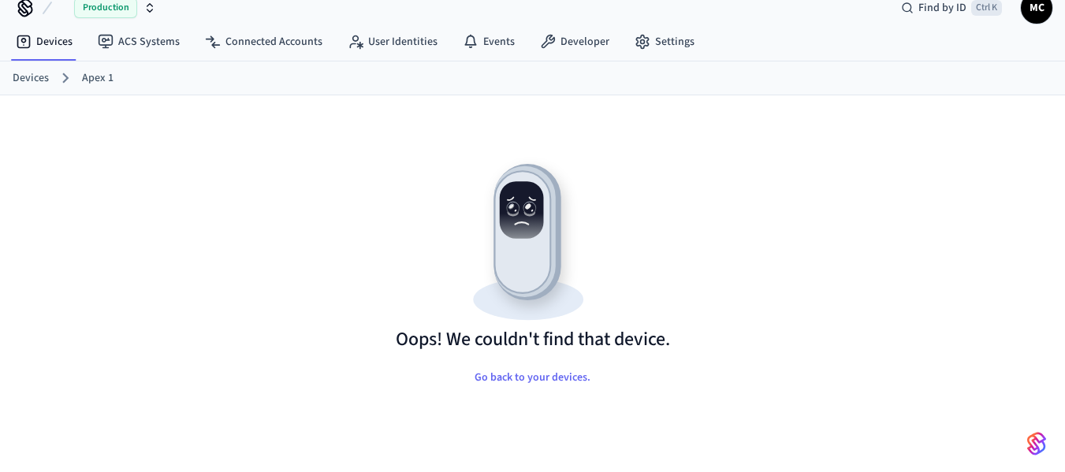
click at [97, 81] on link "Apex 1" at bounding box center [98, 78] width 32 height 17
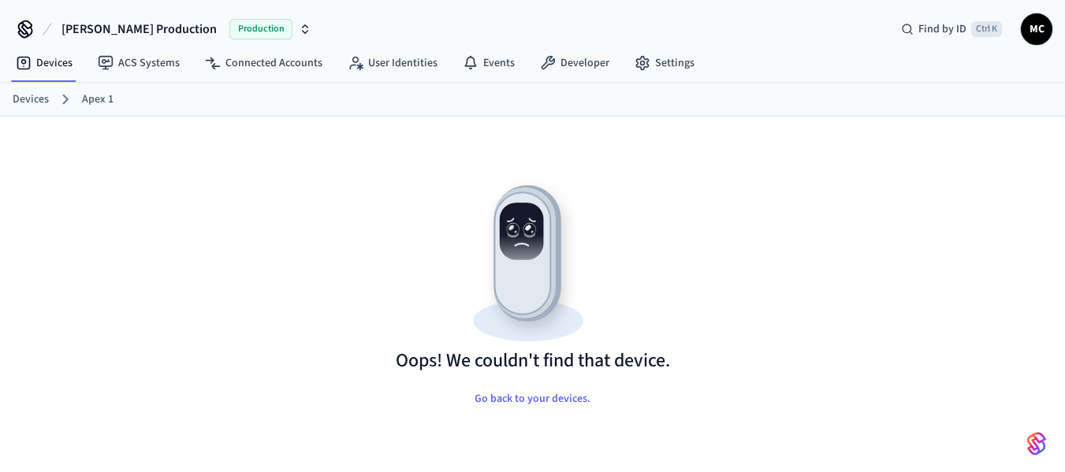
click at [25, 94] on link "Devices" at bounding box center [31, 99] width 36 height 17
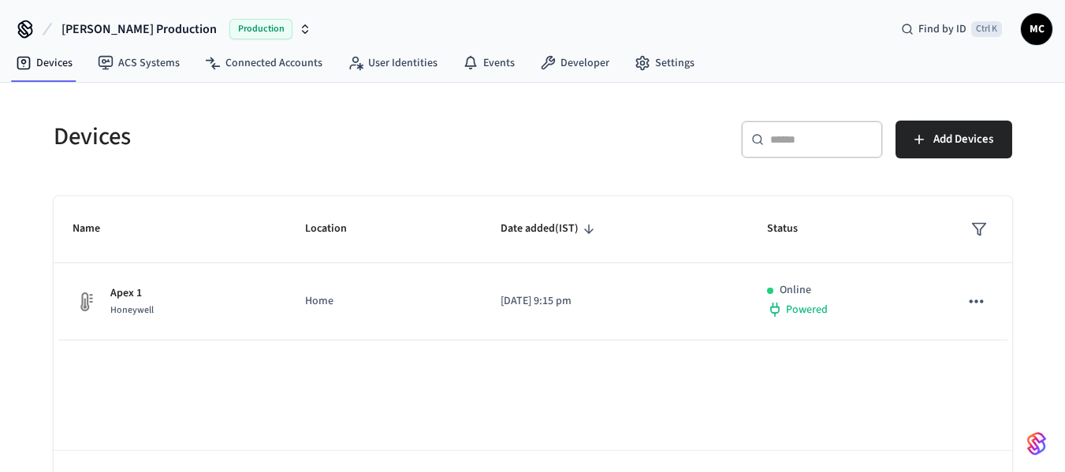
scroll to position [54, 0]
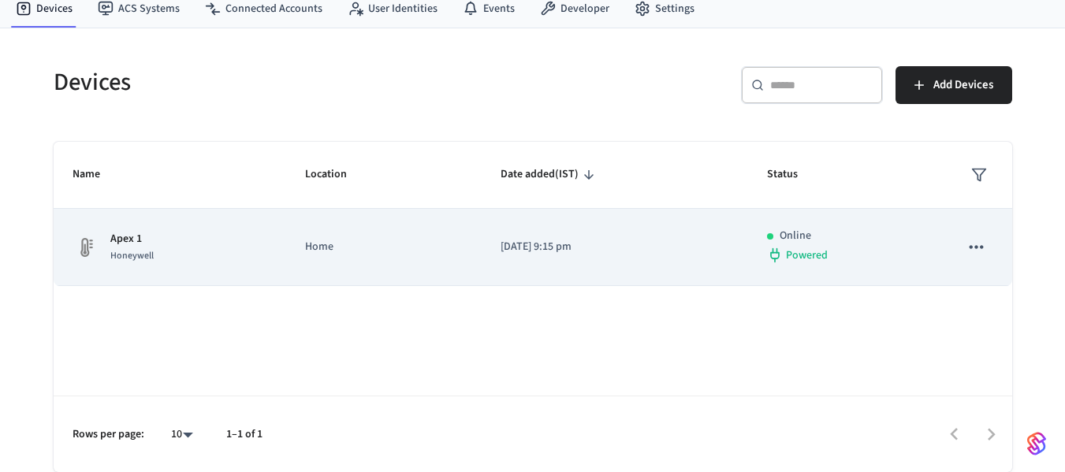
click at [556, 241] on p "[DATE] 9:15 pm" at bounding box center [615, 247] width 229 height 17
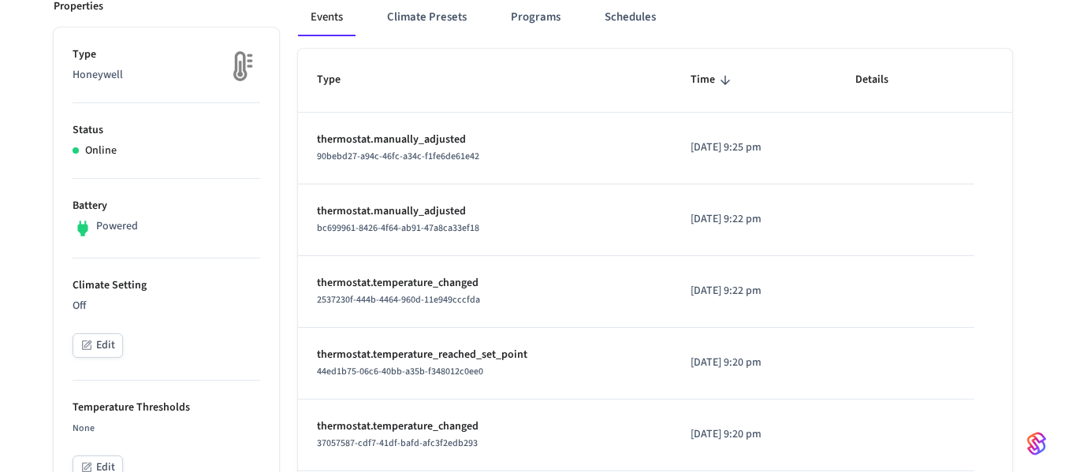
scroll to position [236, 0]
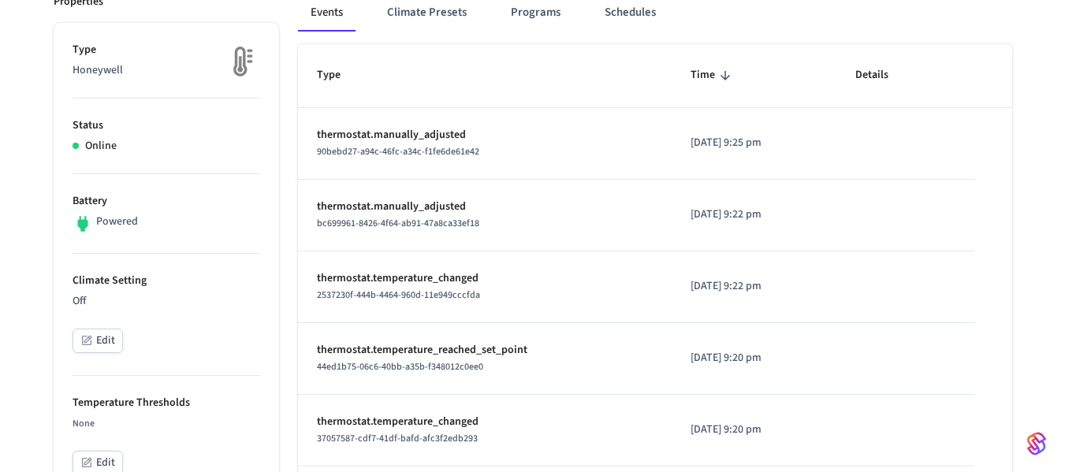
drag, startPoint x: 786, startPoint y: 144, endPoint x: 287, endPoint y: 121, distance: 499.5
click at [522, 158] on div "90bebd27-a94c-46fc-a34c-f1fe6de61e42" at bounding box center [485, 151] width 337 height 17
drag, startPoint x: 798, startPoint y: 136, endPoint x: 376, endPoint y: 123, distance: 421.9
click at [376, 123] on tr "thermostat.manually_adjusted 90bebd27-a94c-46fc-a34c-f1fe6de61e42 2025/08/24 at…" at bounding box center [655, 144] width 714 height 72
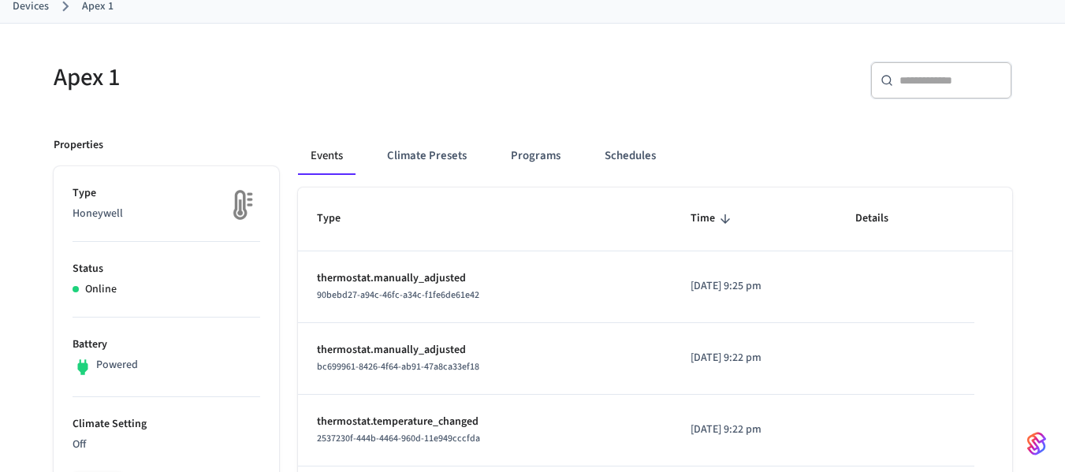
scroll to position [79, 0]
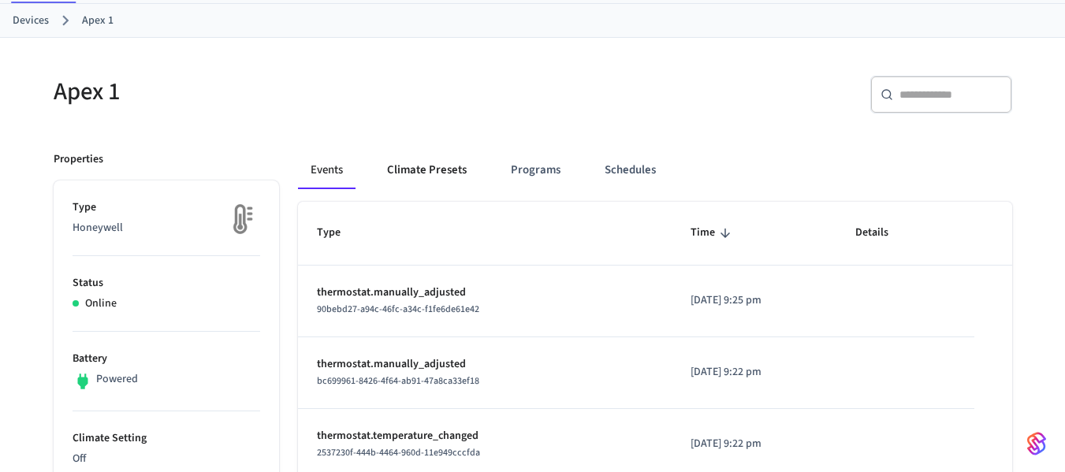
click at [411, 166] on button "Climate Presets" at bounding box center [426, 170] width 105 height 38
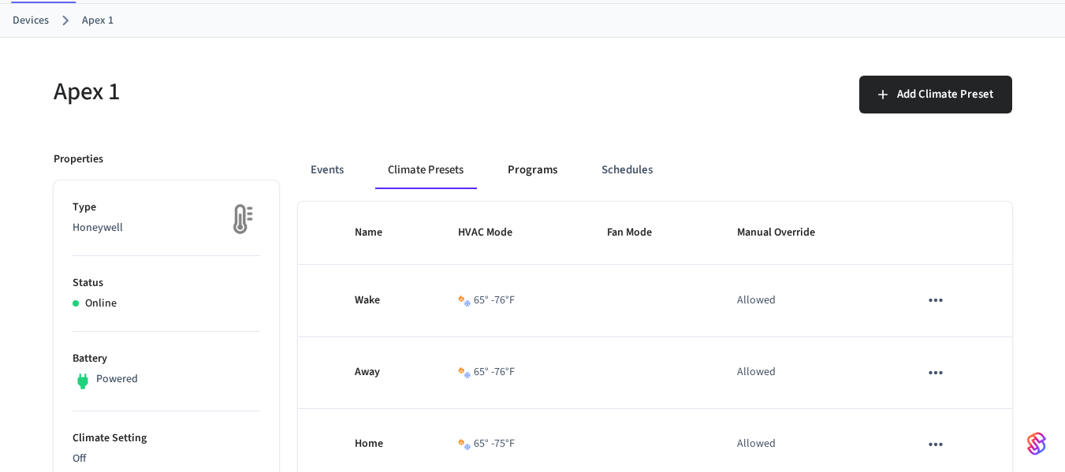
click at [539, 173] on button "Programs" at bounding box center [532, 170] width 75 height 38
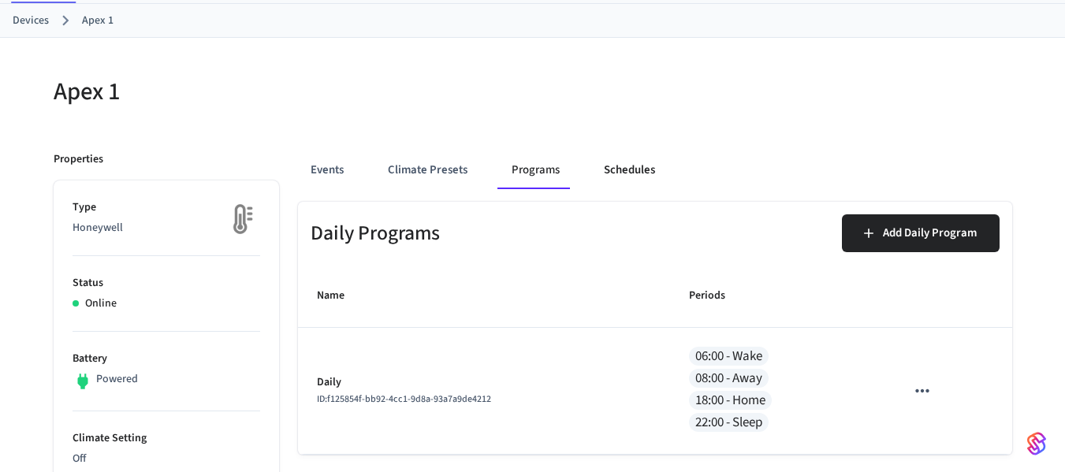
click at [611, 172] on button "Schedules" at bounding box center [629, 170] width 76 height 38
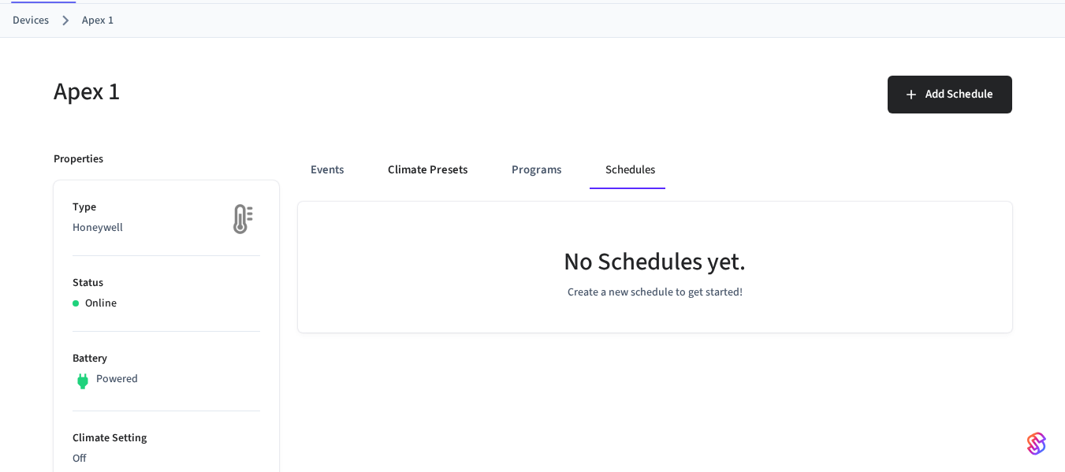
click at [415, 168] on button "Climate Presets" at bounding box center [427, 170] width 105 height 38
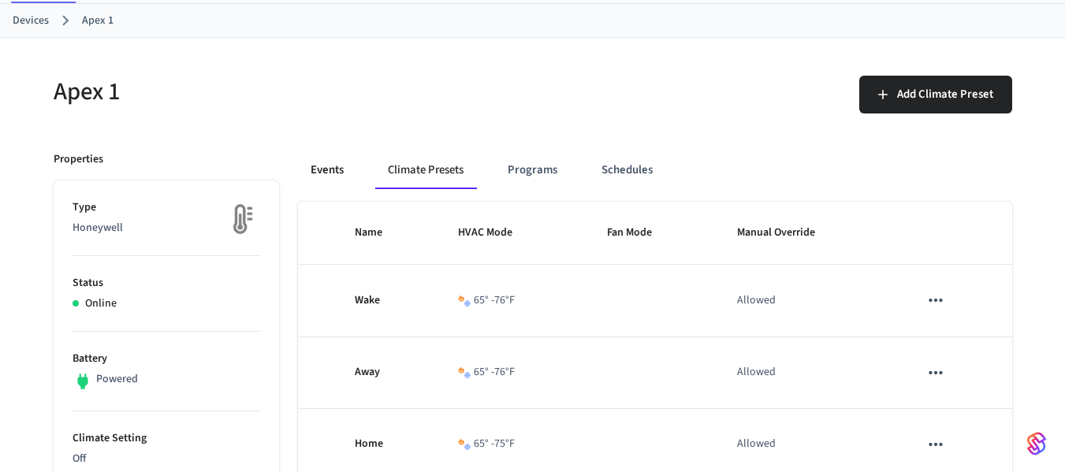
click at [331, 162] on button "Events" at bounding box center [327, 170] width 58 height 38
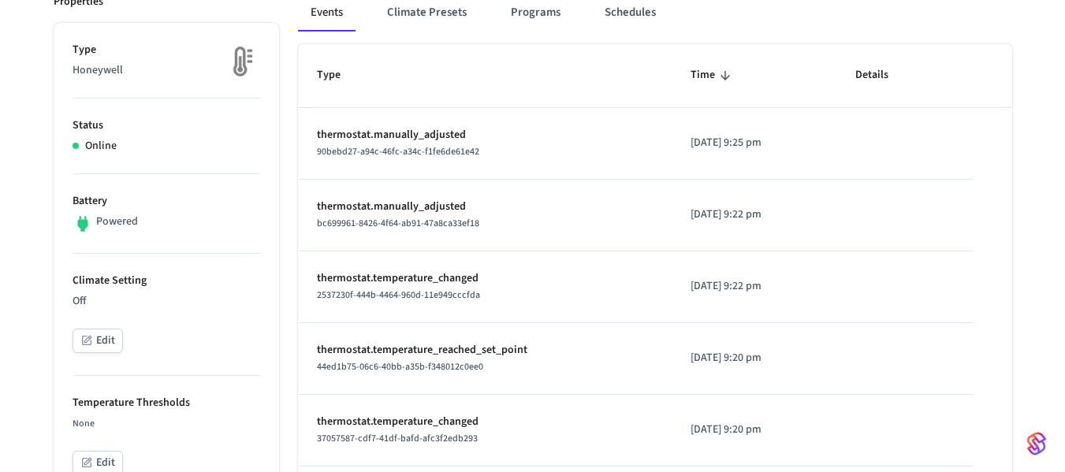
scroll to position [0, 0]
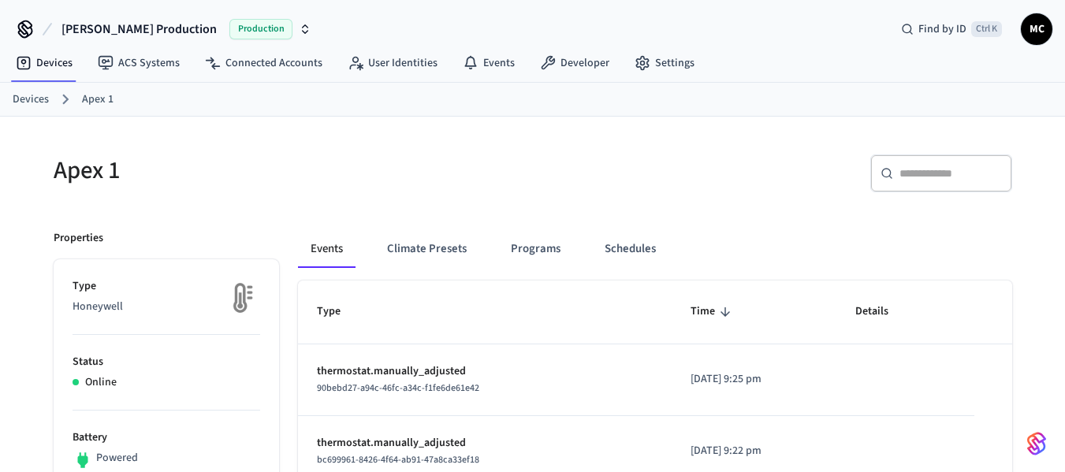
click at [147, 35] on span "[PERSON_NAME] Production" at bounding box center [138, 29] width 155 height 19
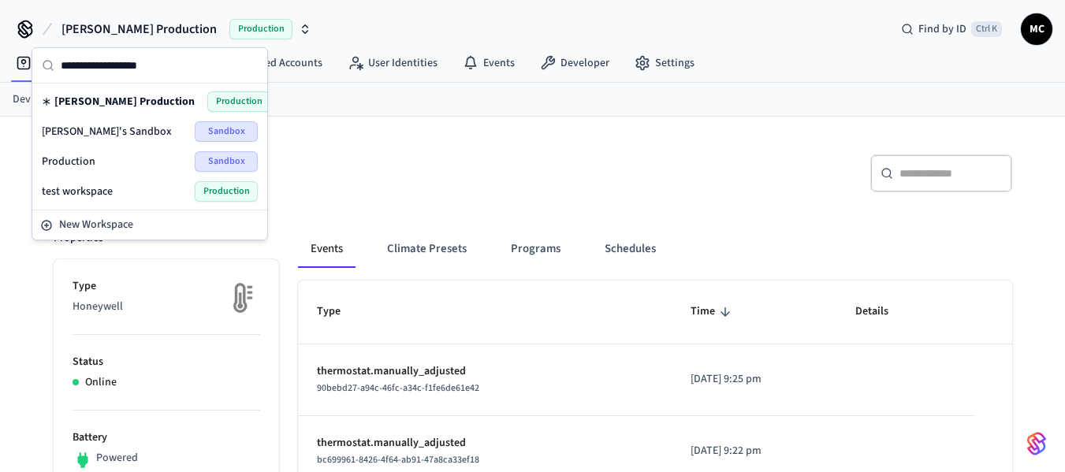
click at [125, 131] on span "Manjunath's Sandbox" at bounding box center [107, 132] width 130 height 16
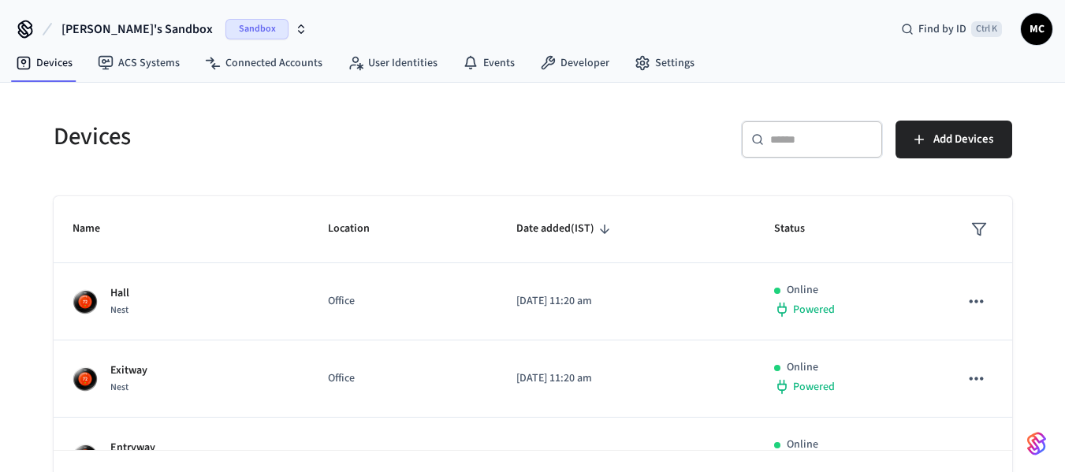
click at [153, 34] on span "Manjunath's Sandbox" at bounding box center [136, 29] width 151 height 19
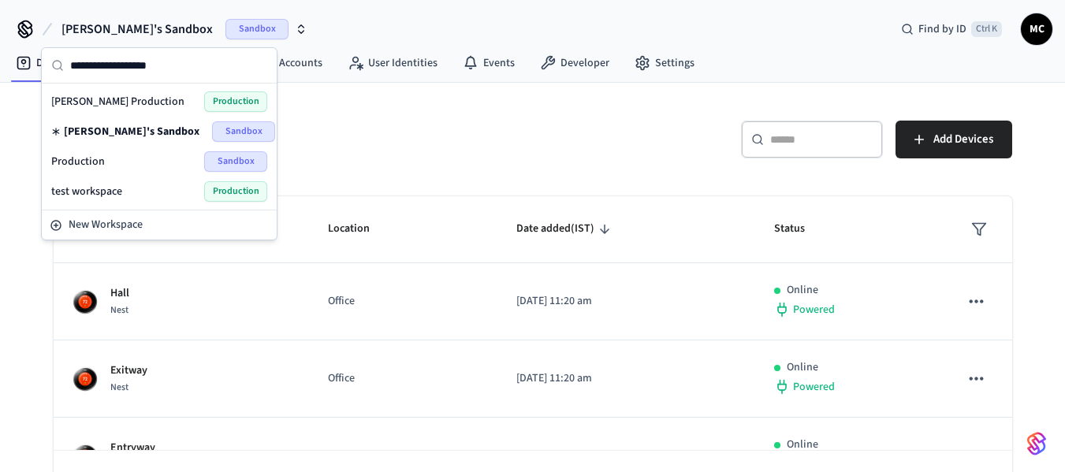
click at [126, 94] on span "[PERSON_NAME] Production" at bounding box center [117, 102] width 133 height 16
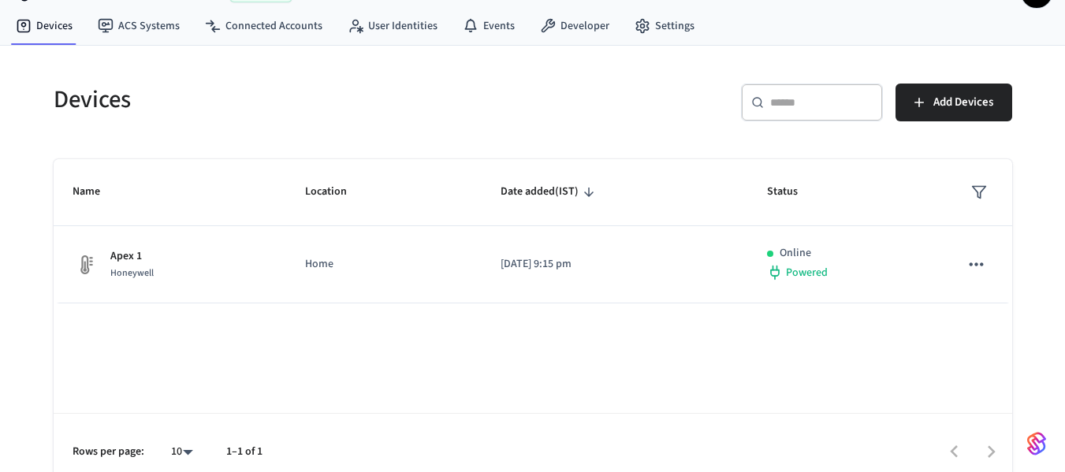
scroll to position [54, 0]
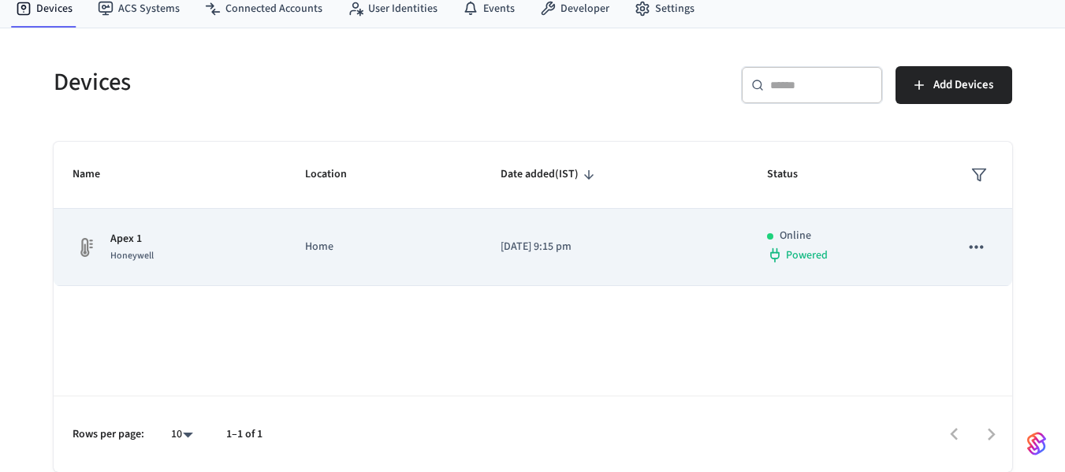
click at [135, 261] on span "Honeywell" at bounding box center [131, 255] width 43 height 13
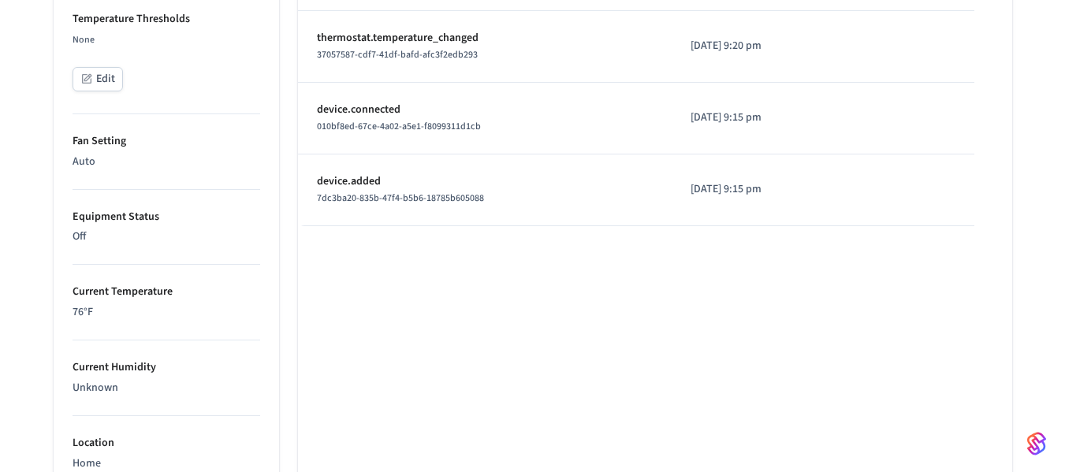
scroll to position [611, 0]
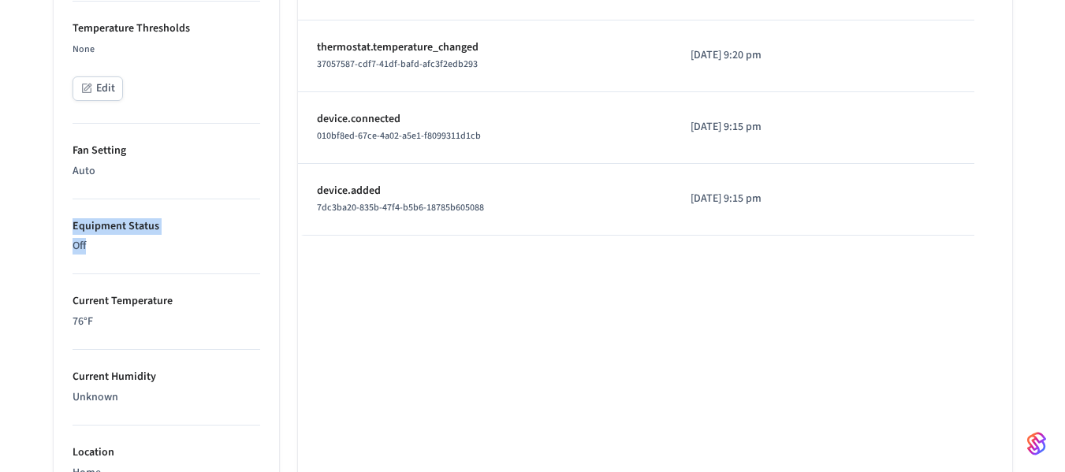
drag, startPoint x: 122, startPoint y: 249, endPoint x: 57, endPoint y: 225, distance: 69.6
click at [57, 225] on ul "Type Honeywell Status Online Battery Powered Climate Setting Off Edit Temperatu…" at bounding box center [166, 248] width 225 height 1201
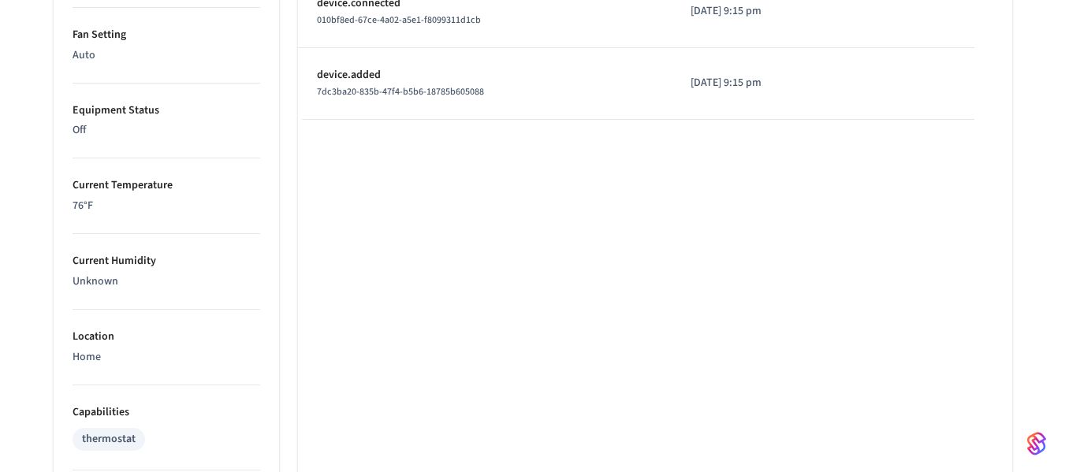
scroll to position [731, 0]
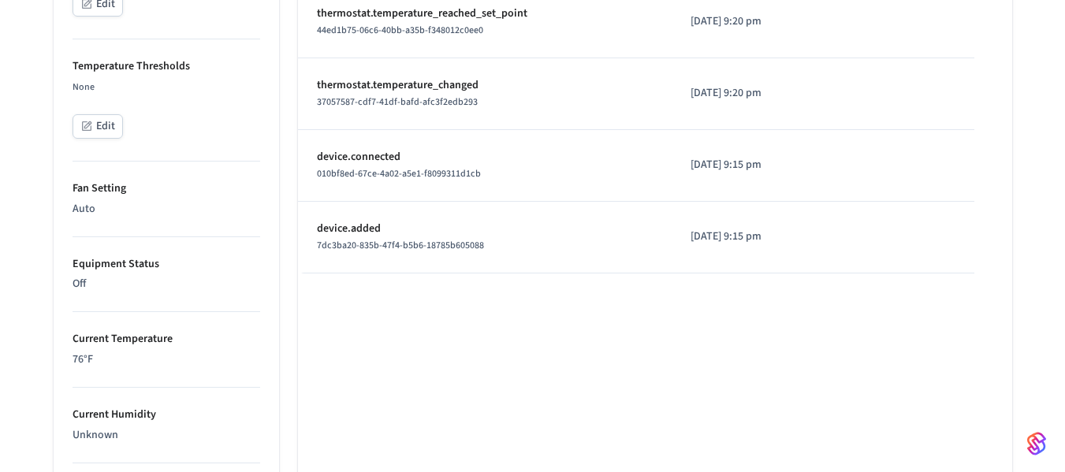
scroll to position [656, 0]
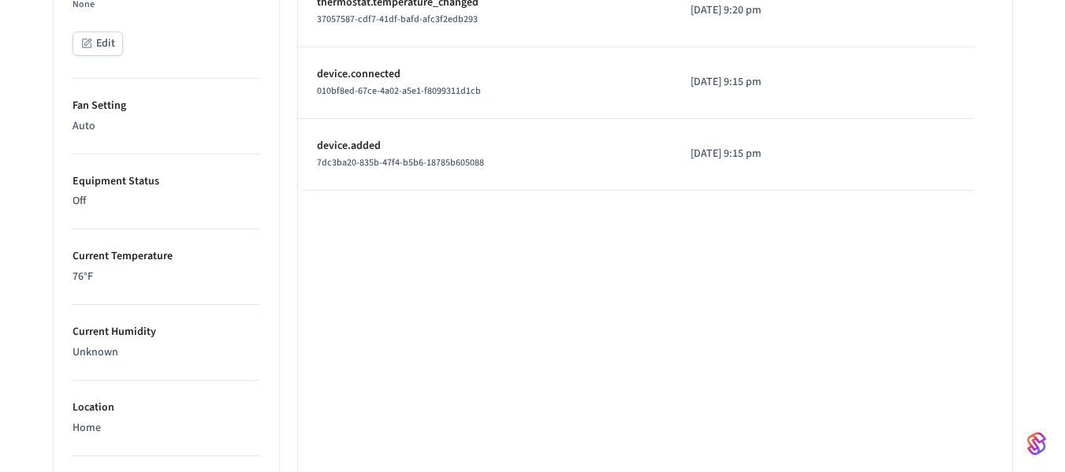
click at [117, 206] on p "Off" at bounding box center [167, 201] width 188 height 17
drag, startPoint x: 88, startPoint y: 204, endPoint x: 70, endPoint y: 175, distance: 34.3
click at [70, 175] on ul "Type Honeywell Status Online Battery Powered Climate Setting Off Edit Temperatu…" at bounding box center [166, 204] width 225 height 1201
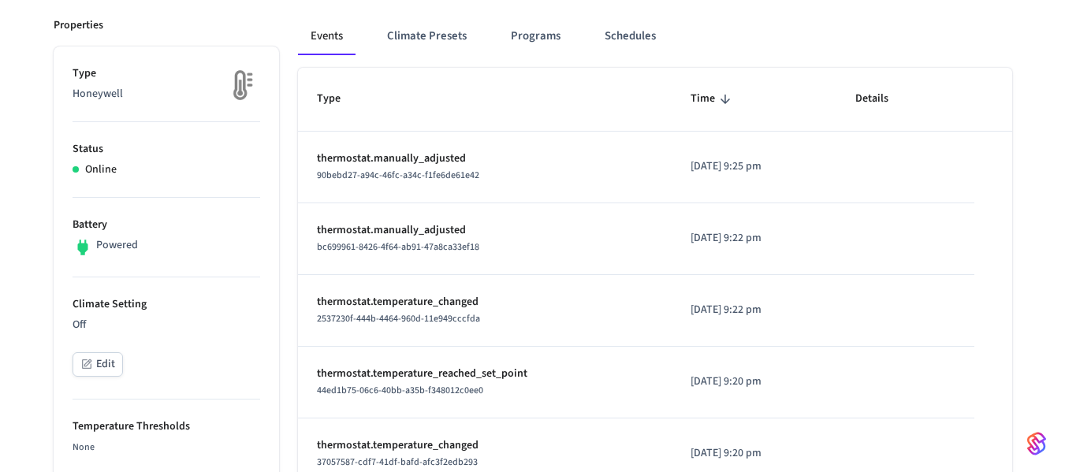
scroll to position [0, 0]
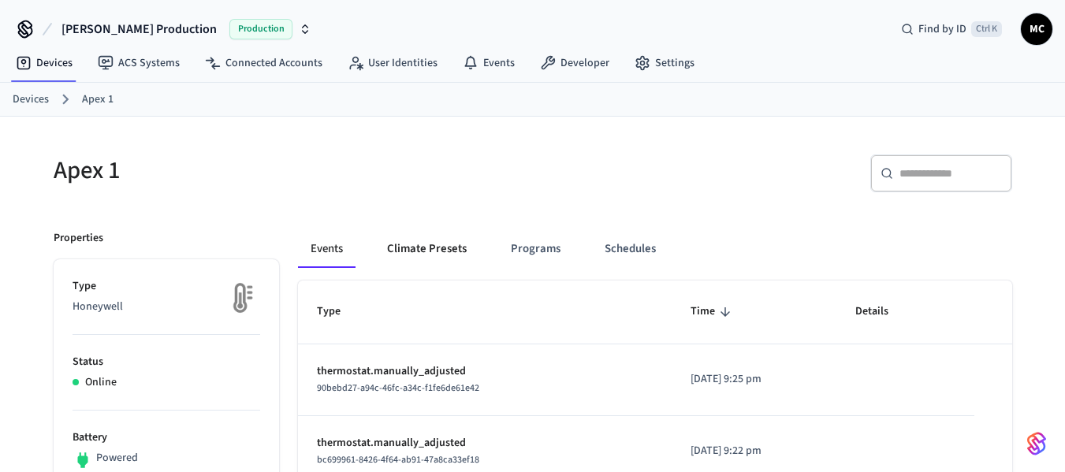
click at [460, 239] on button "Climate Presets" at bounding box center [426, 249] width 105 height 38
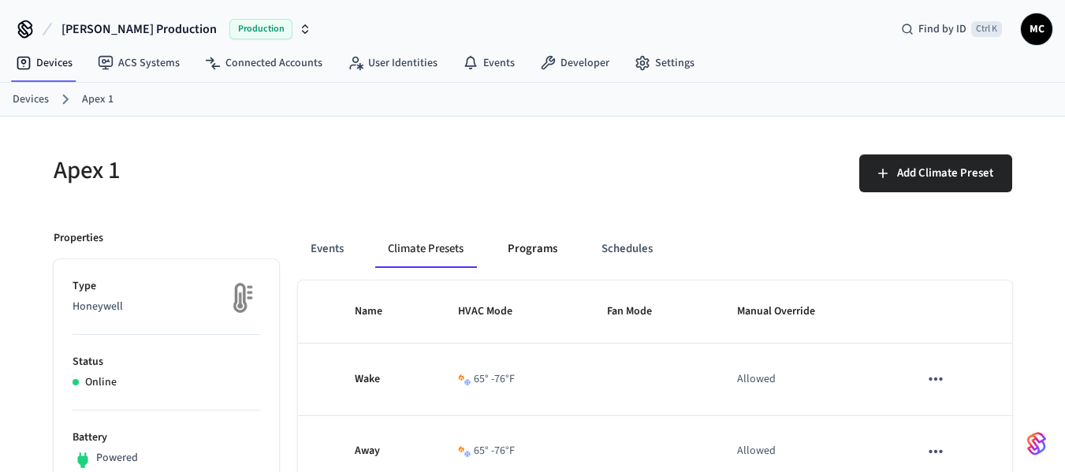
click at [523, 257] on button "Programs" at bounding box center [532, 249] width 75 height 38
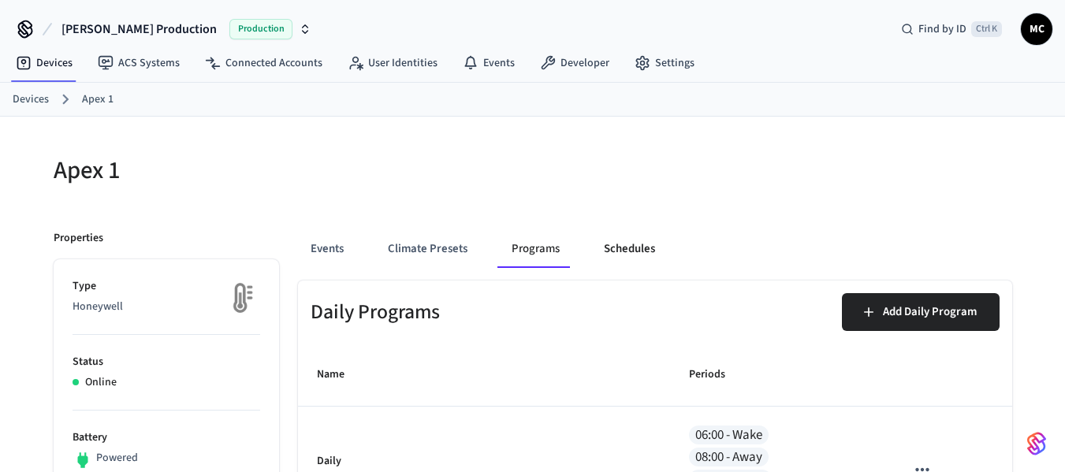
click at [601, 253] on button "Schedules" at bounding box center [629, 249] width 76 height 38
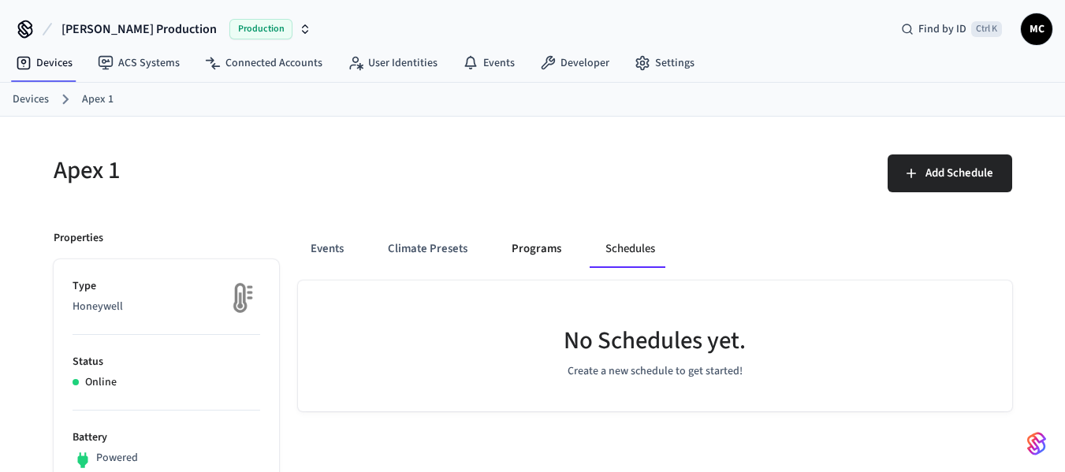
click at [508, 260] on button "Programs" at bounding box center [536, 249] width 75 height 38
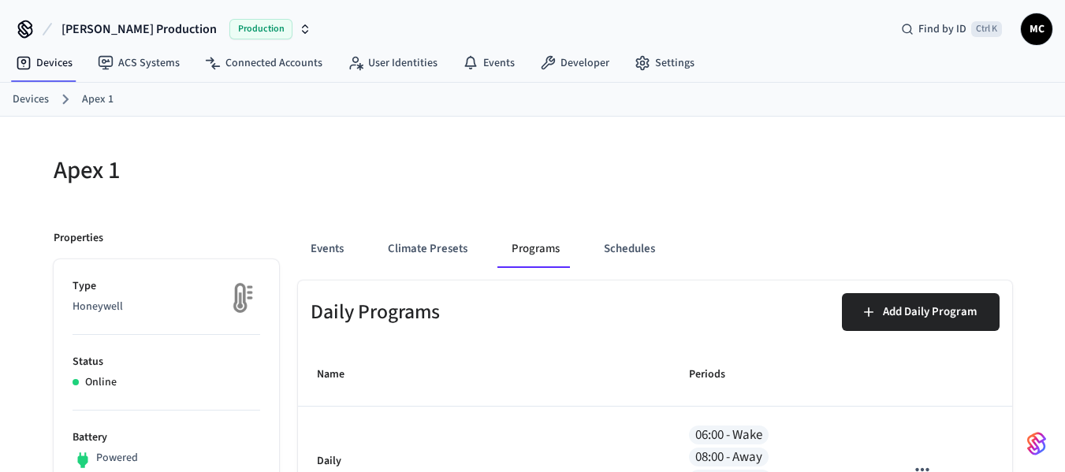
click at [372, 258] on div "Events Climate Presets Programs Schedules" at bounding box center [655, 249] width 714 height 38
click at [341, 256] on button "Events" at bounding box center [327, 249] width 58 height 38
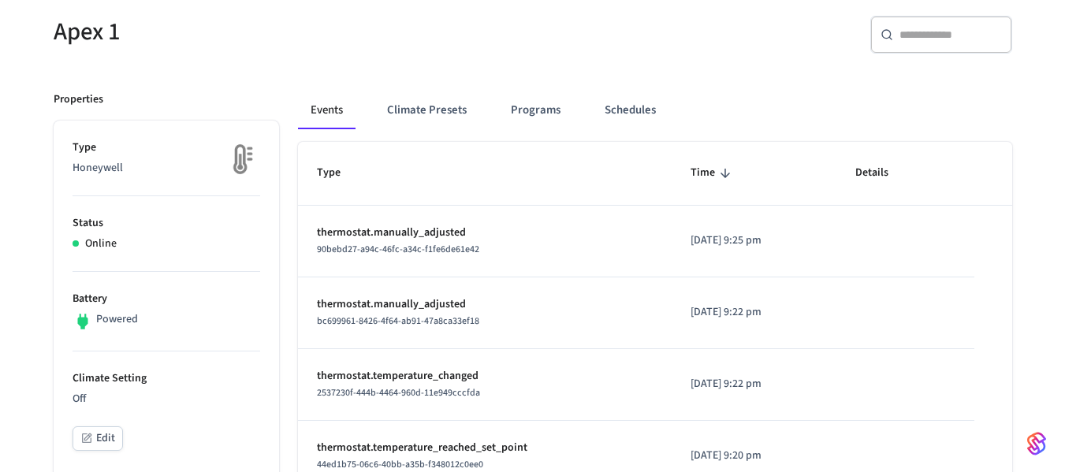
scroll to position [394, 0]
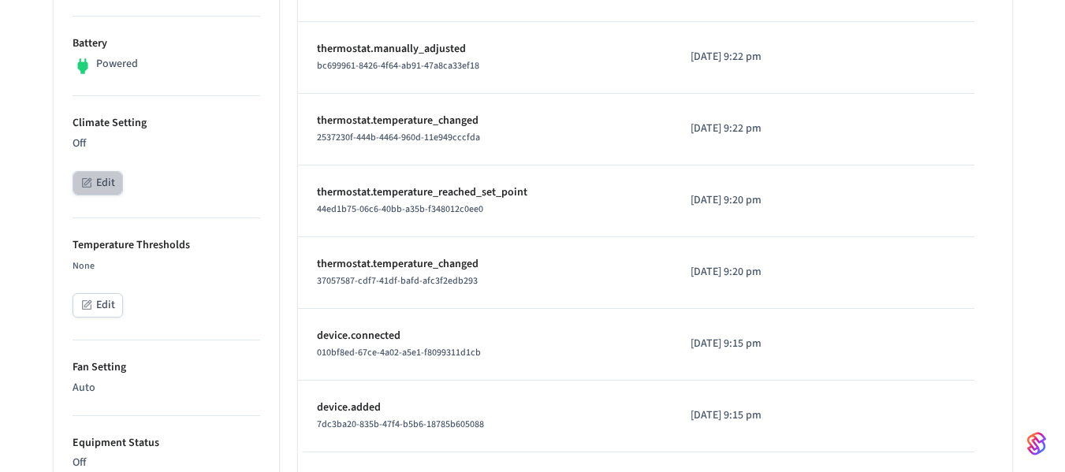
click at [92, 191] on button "Edit" at bounding box center [98, 183] width 50 height 24
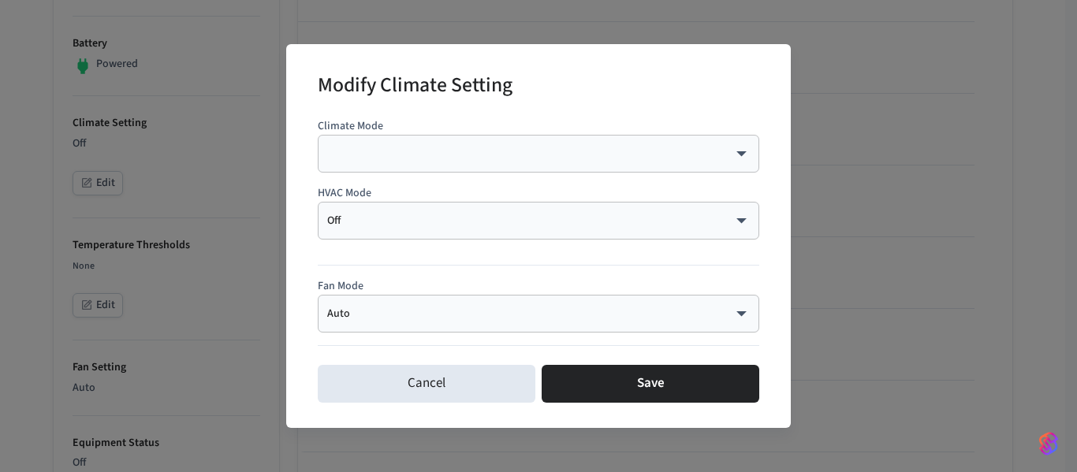
click at [452, 163] on div "​ ​" at bounding box center [538, 154] width 441 height 38
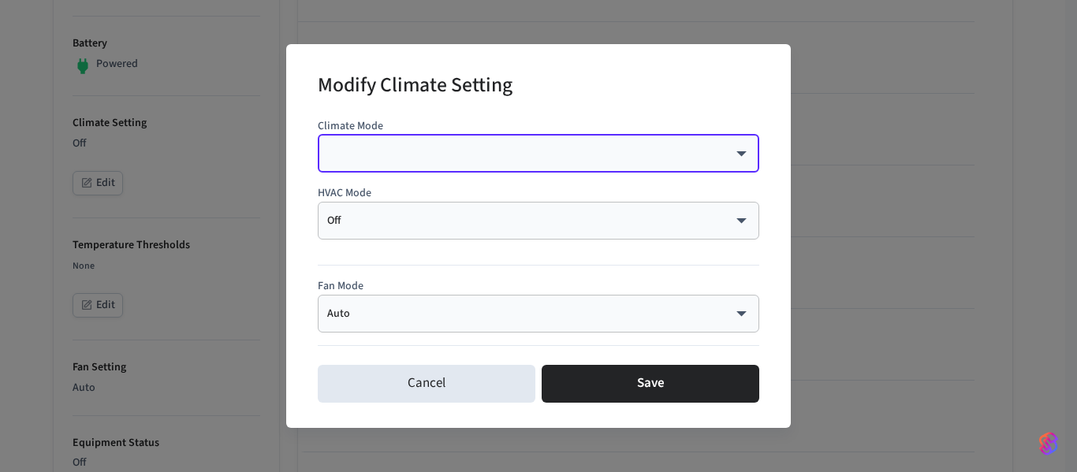
click at [740, 157] on body "[PERSON_NAME] Production Production Find by ID Ctrl K MC Devices ACS Systems Co…" at bounding box center [538, 336] width 1077 height 1461
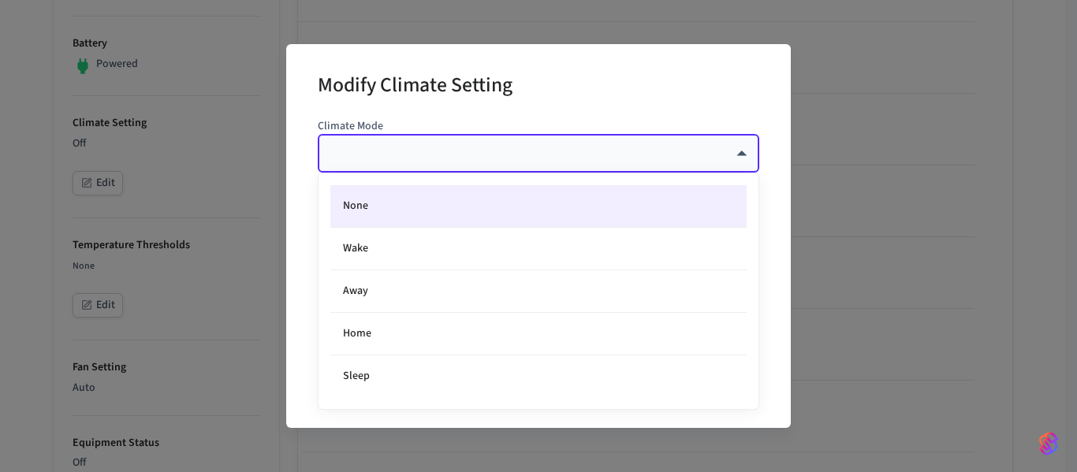
click at [625, 130] on div at bounding box center [538, 236] width 1077 height 472
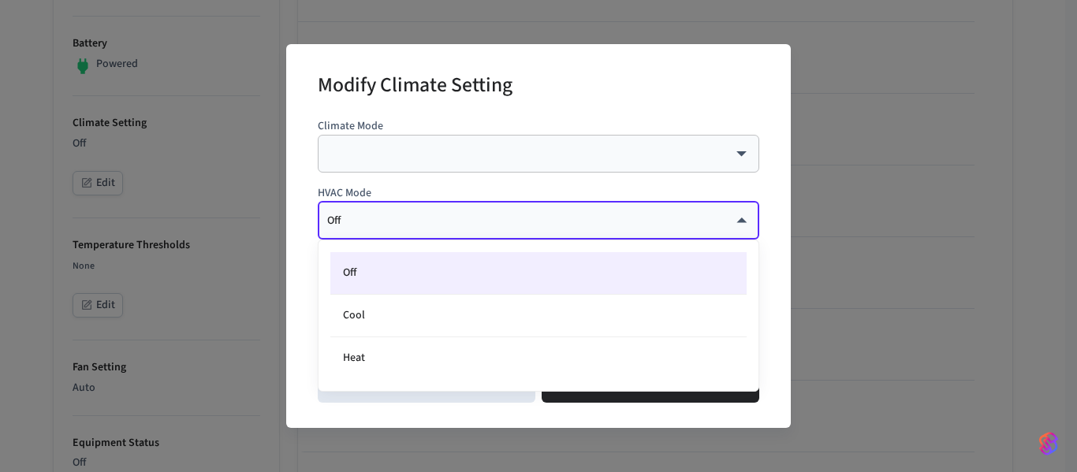
click at [704, 218] on body "[PERSON_NAME] Production Production Find by ID Ctrl K MC Devices ACS Systems Co…" at bounding box center [538, 336] width 1077 height 1461
click at [224, 361] on div at bounding box center [538, 236] width 1077 height 472
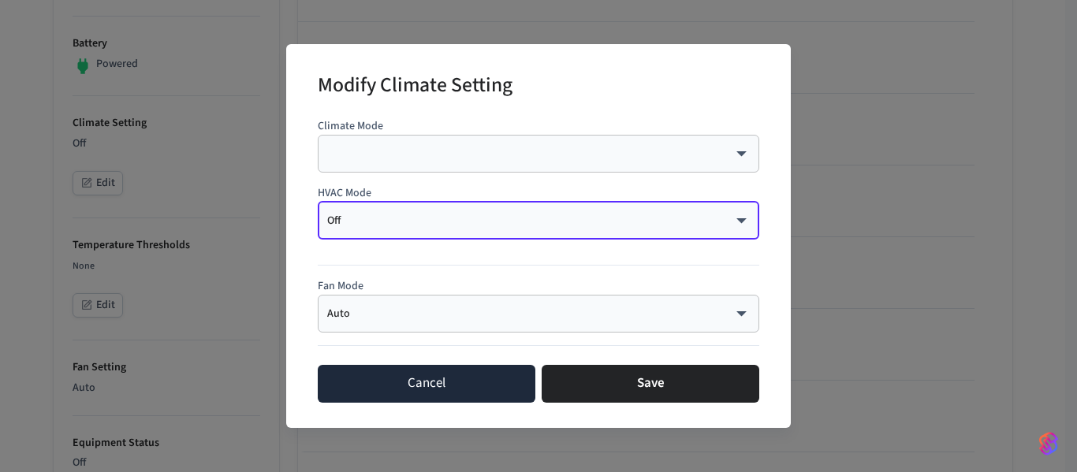
click at [449, 378] on button "Cancel" at bounding box center [427, 384] width 218 height 38
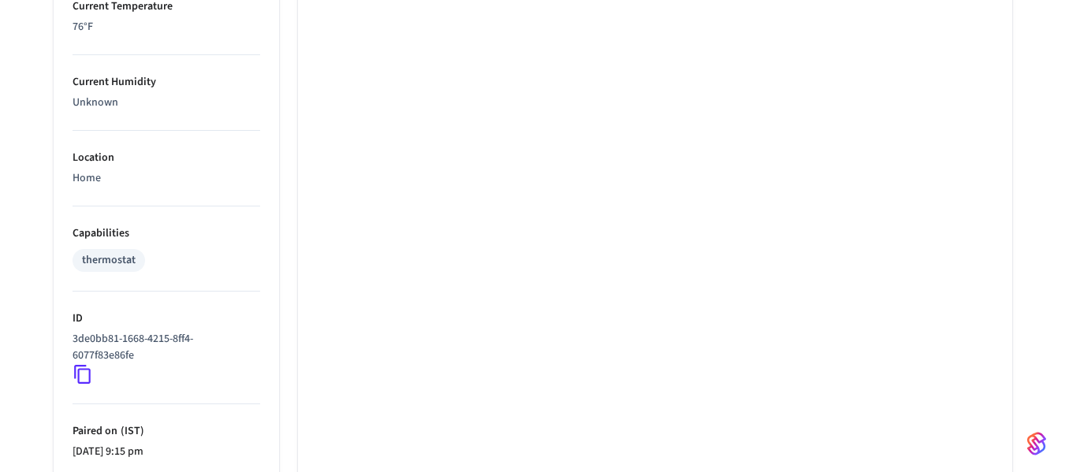
scroll to position [1005, 0]
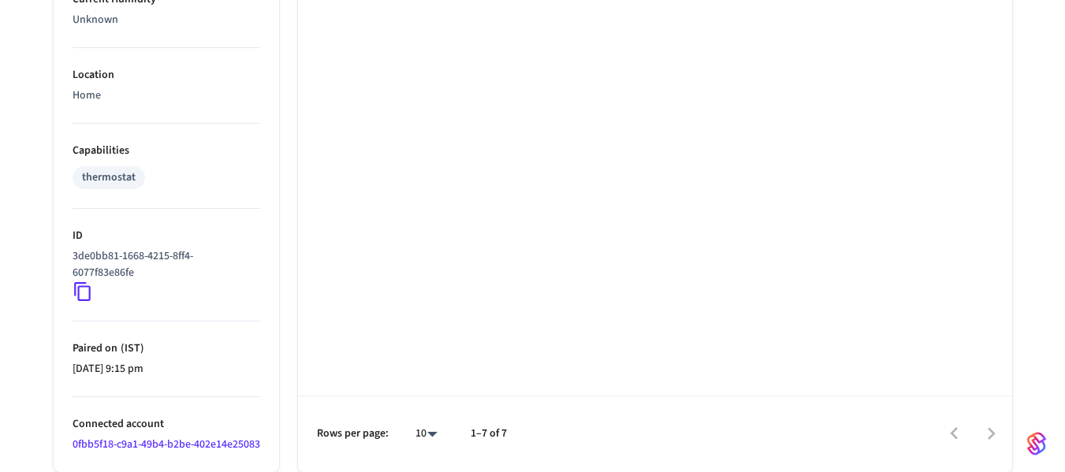
click at [80, 281] on icon at bounding box center [83, 291] width 20 height 20
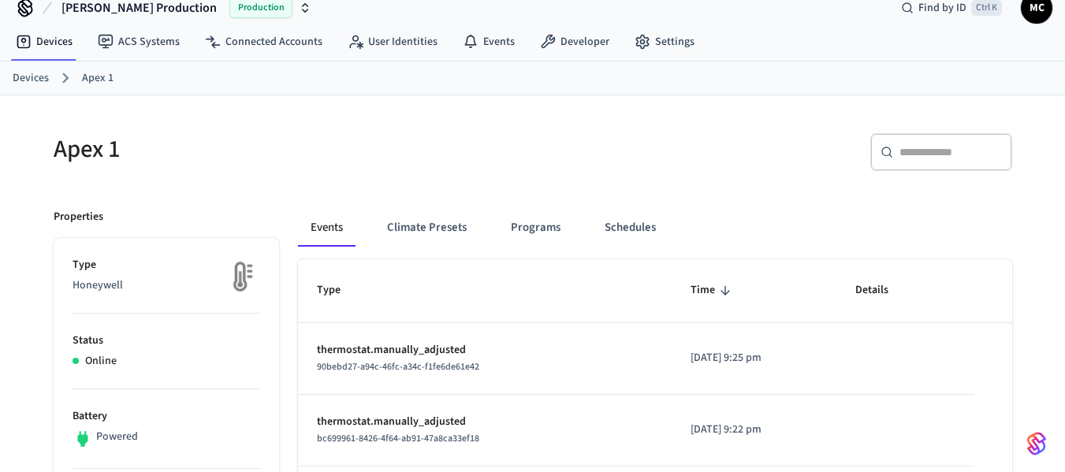
scroll to position [0, 0]
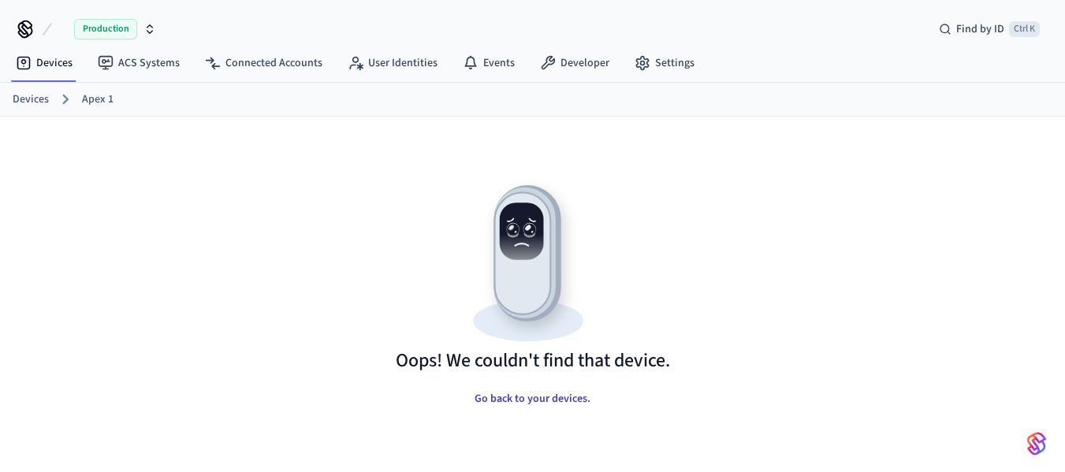
click at [545, 400] on button "Go back to your devices." at bounding box center [532, 399] width 141 height 32
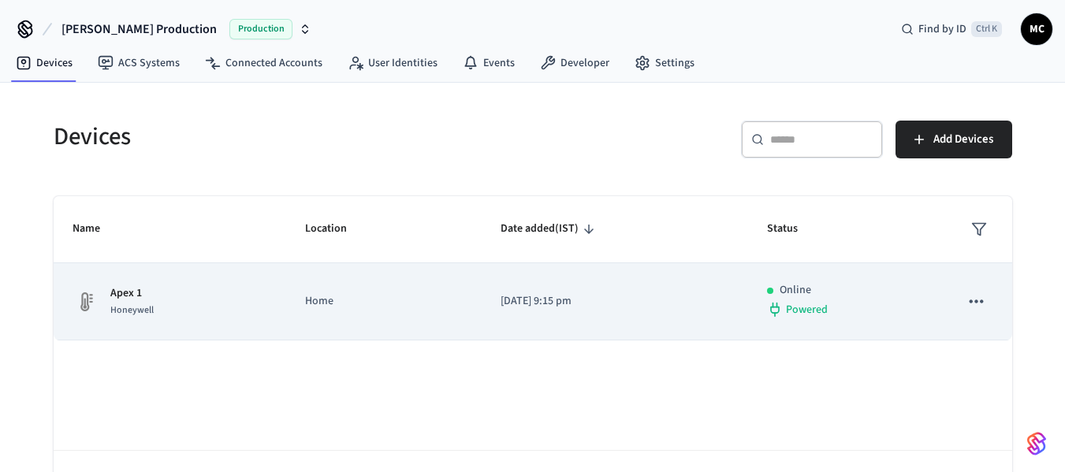
click at [394, 307] on p "Home" at bounding box center [384, 301] width 158 height 17
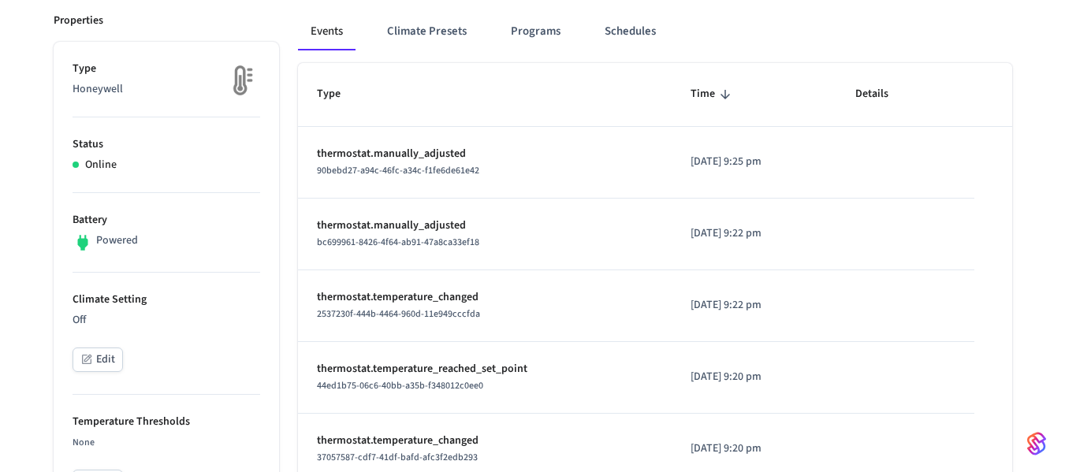
scroll to position [217, 0]
click at [134, 318] on p "Off" at bounding box center [167, 321] width 188 height 17
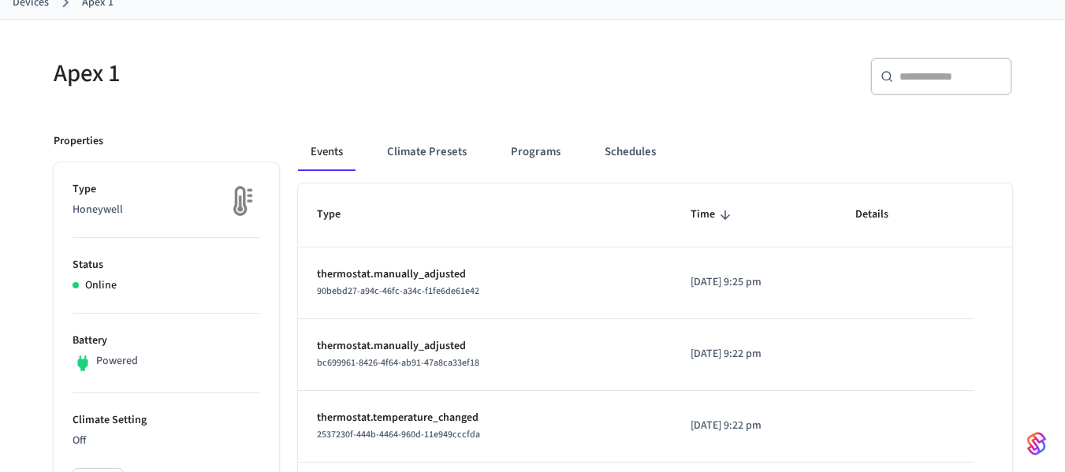
scroll to position [59, 0]
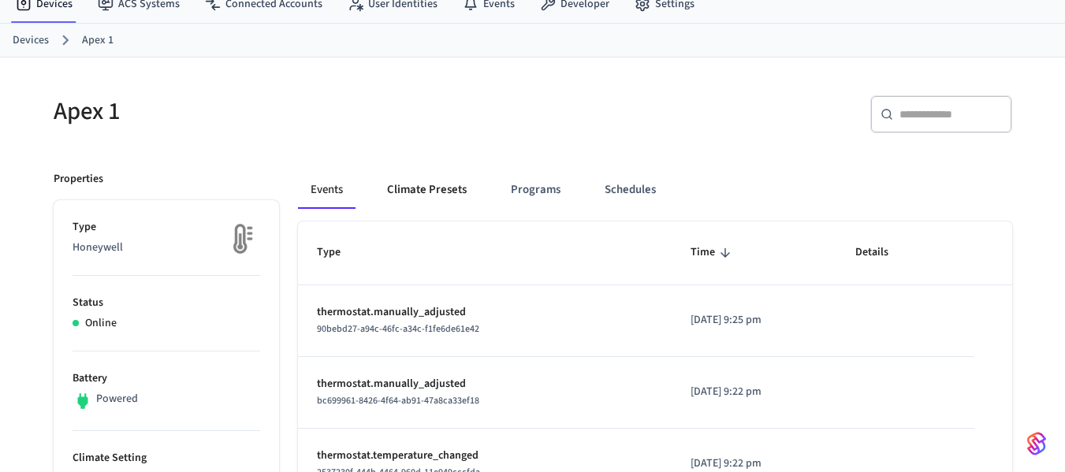
click at [409, 192] on button "Climate Presets" at bounding box center [426, 190] width 105 height 38
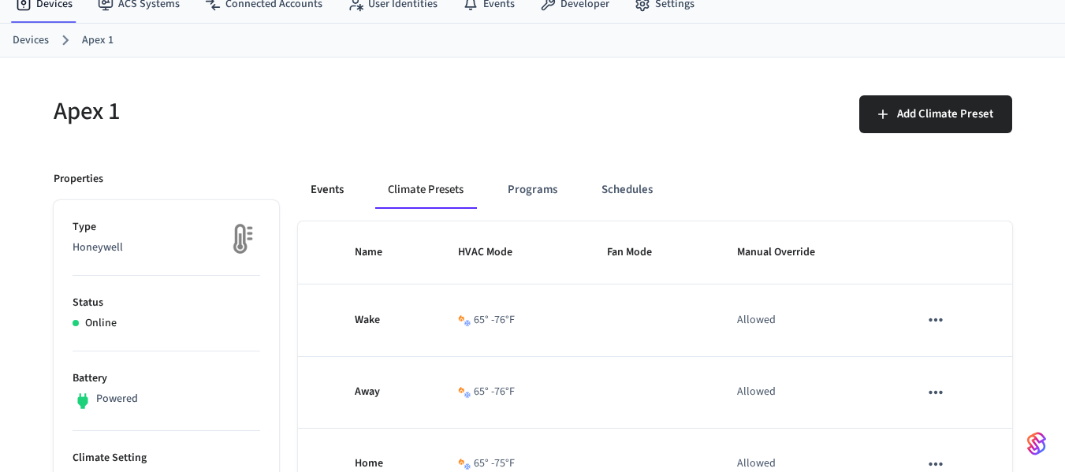
click at [335, 201] on button "Events" at bounding box center [327, 190] width 58 height 38
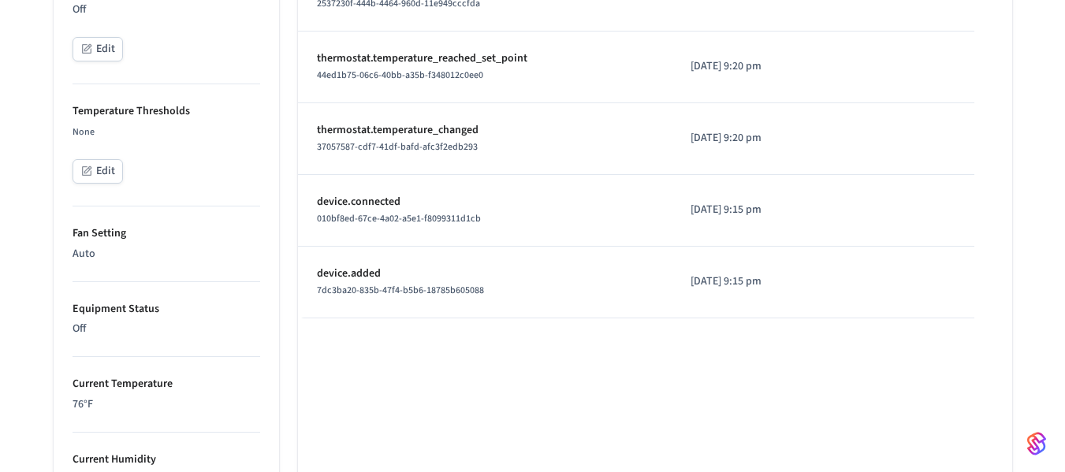
scroll to position [532, 0]
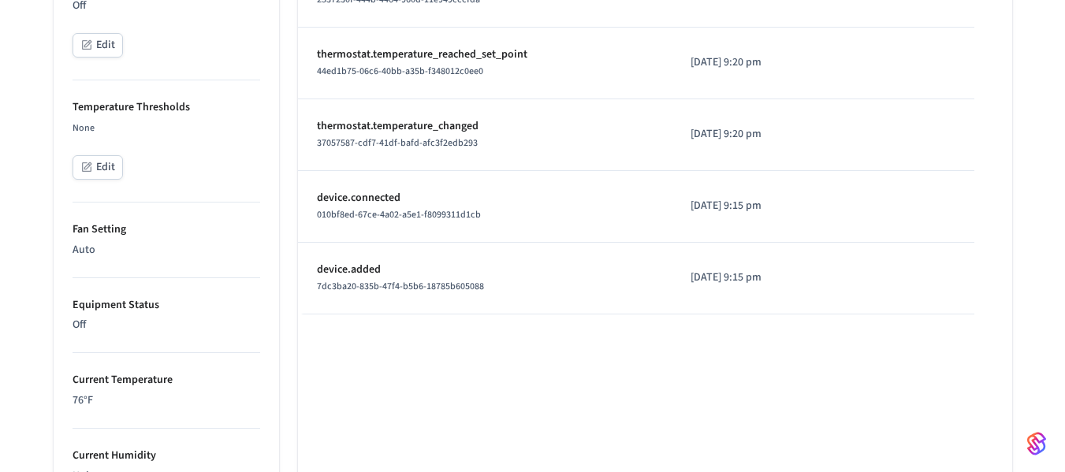
click at [148, 323] on p "Off" at bounding box center [167, 325] width 188 height 17
click at [102, 327] on p "Off" at bounding box center [167, 325] width 188 height 17
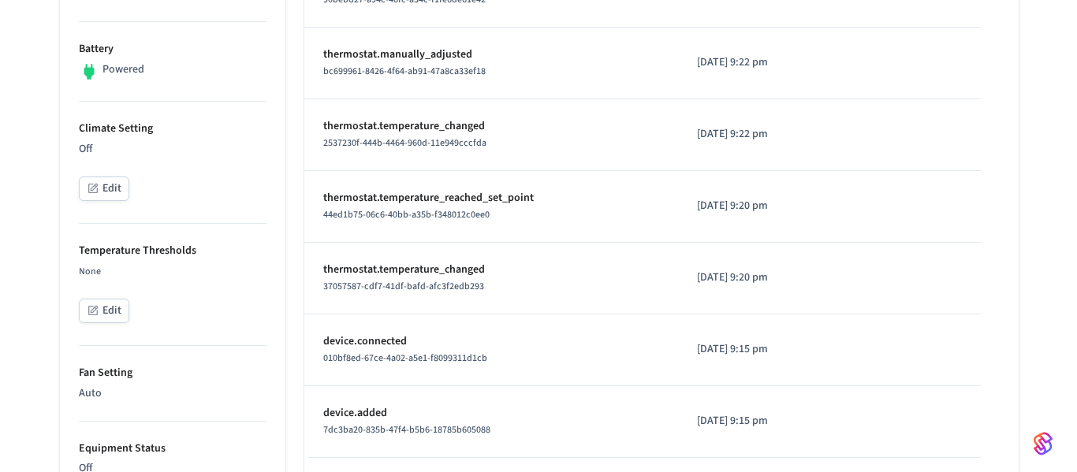
scroll to position [374, 0]
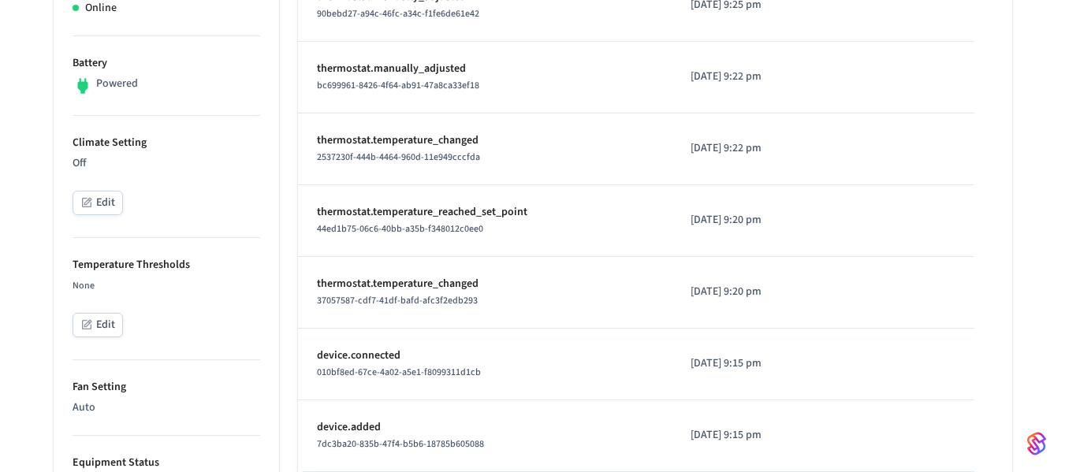
click at [104, 200] on button "Edit" at bounding box center [98, 203] width 50 height 24
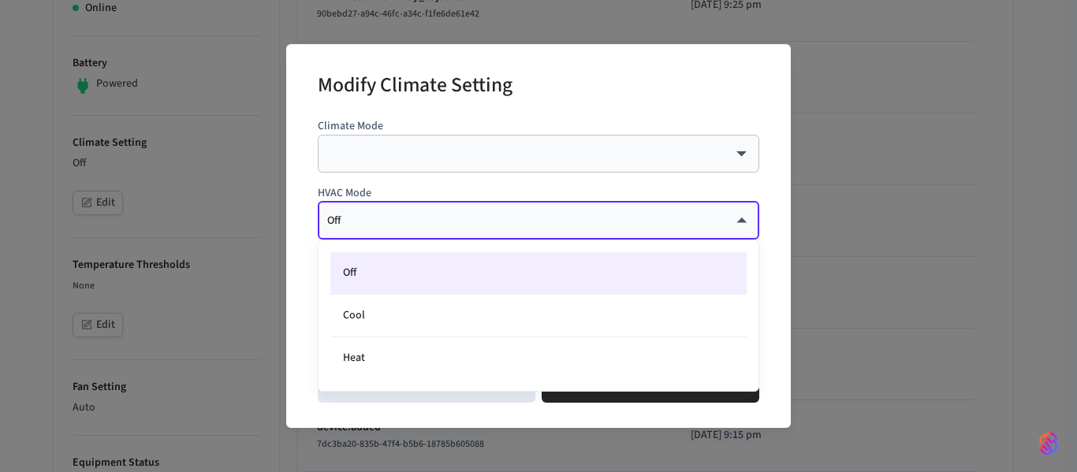
click at [590, 221] on body "Harman Production Production Find by ID Ctrl K MC Devices ACS Systems Connected…" at bounding box center [538, 356] width 1077 height 1461
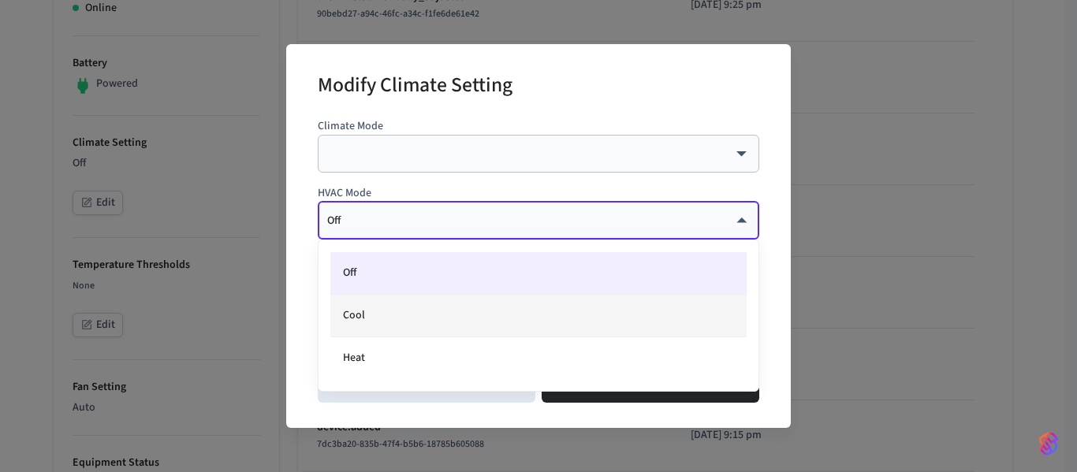
click at [449, 320] on li "Cool" at bounding box center [538, 316] width 416 height 43
type input "****"
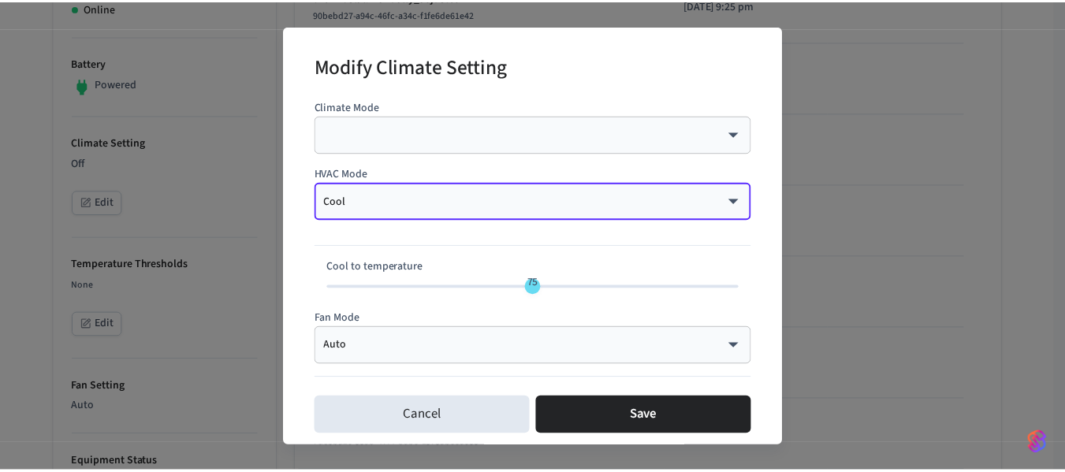
scroll to position [13, 0]
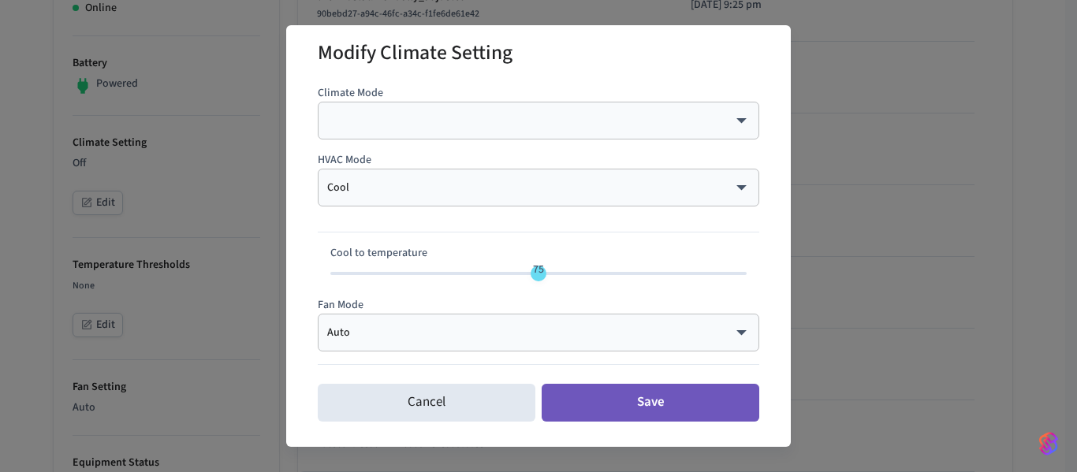
click at [664, 400] on button "Save" at bounding box center [651, 403] width 218 height 38
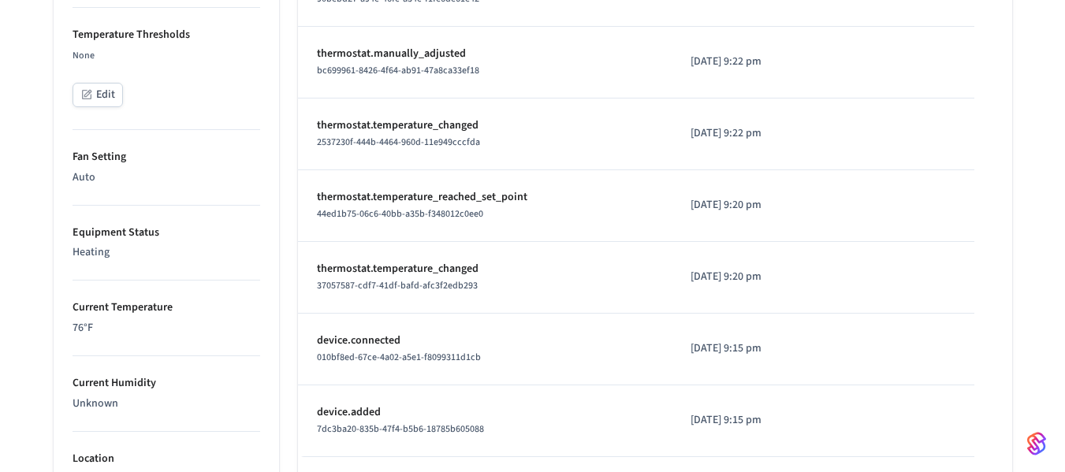
scroll to position [611, 0]
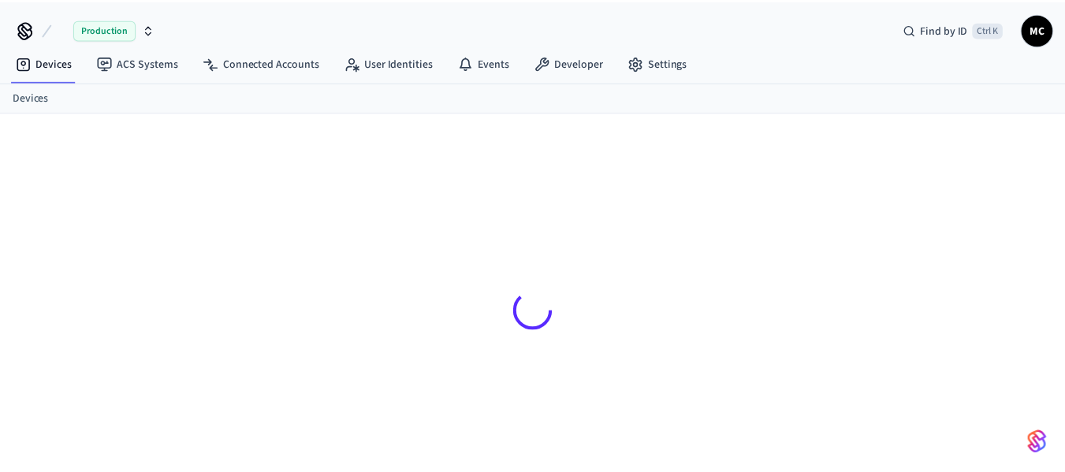
scroll to position [21, 0]
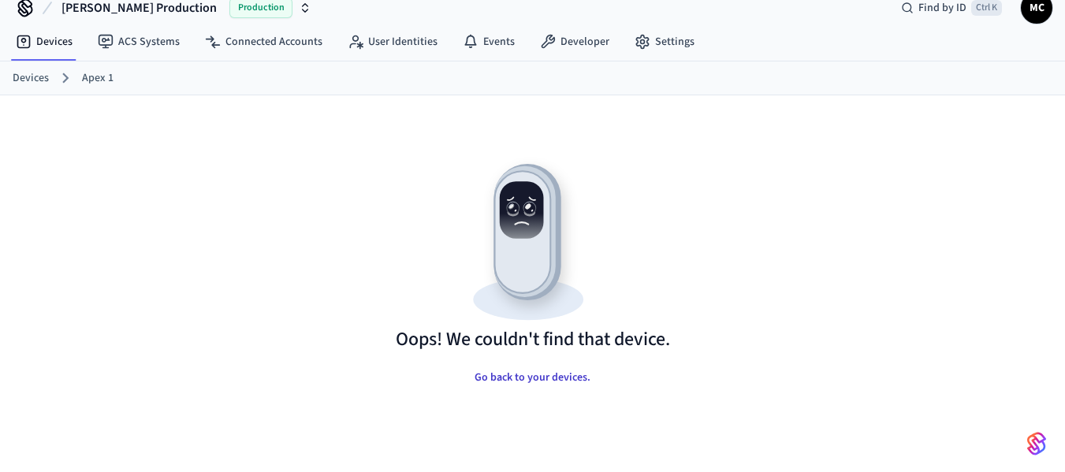
click at [496, 368] on button "Go back to your devices." at bounding box center [532, 378] width 141 height 32
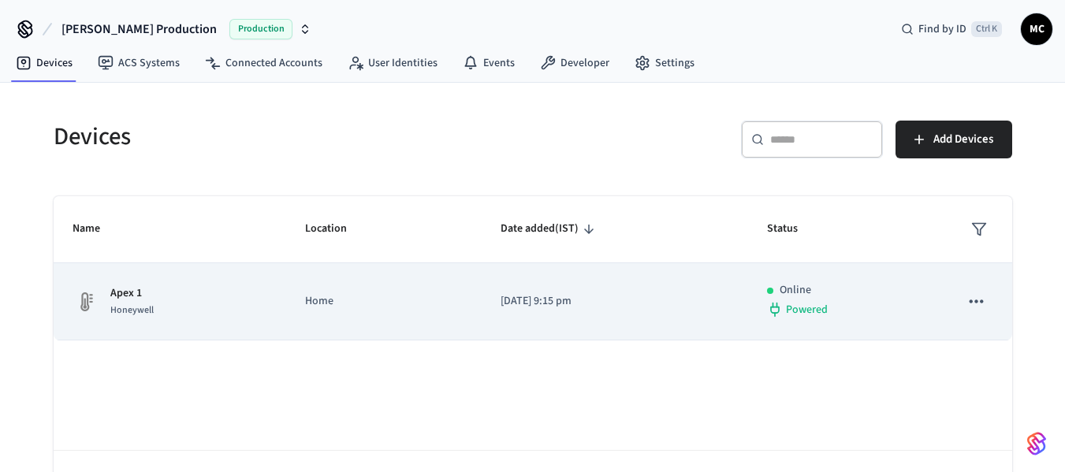
click at [288, 298] on td "Home" at bounding box center [383, 301] width 195 height 77
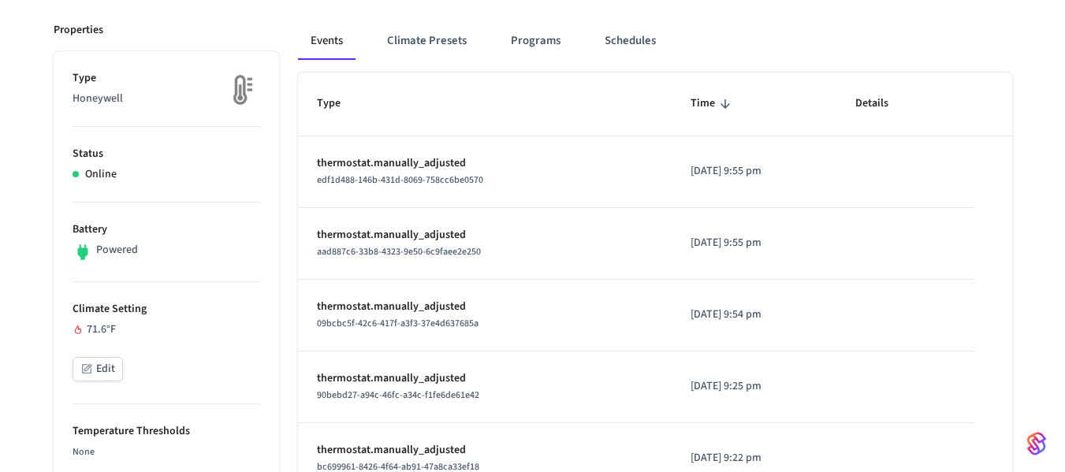
scroll to position [236, 0]
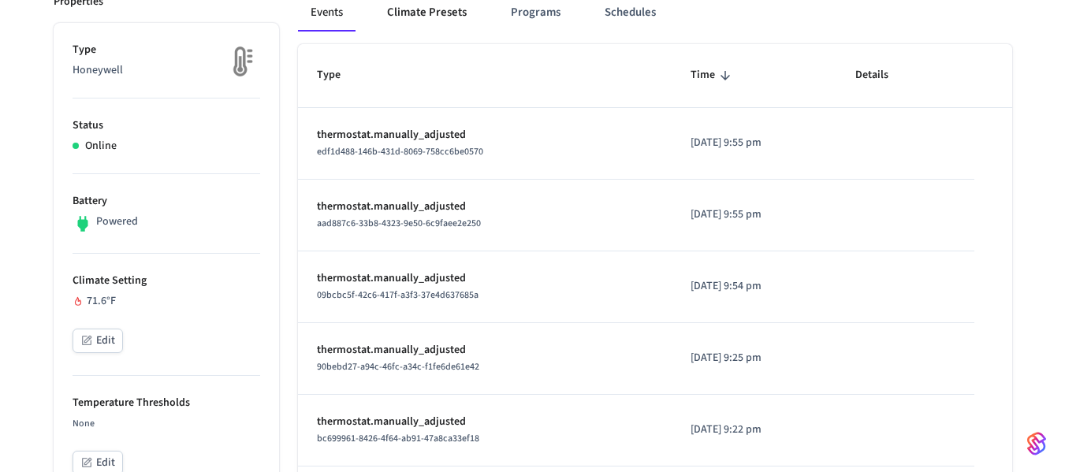
click at [436, 17] on button "Climate Presets" at bounding box center [426, 13] width 105 height 38
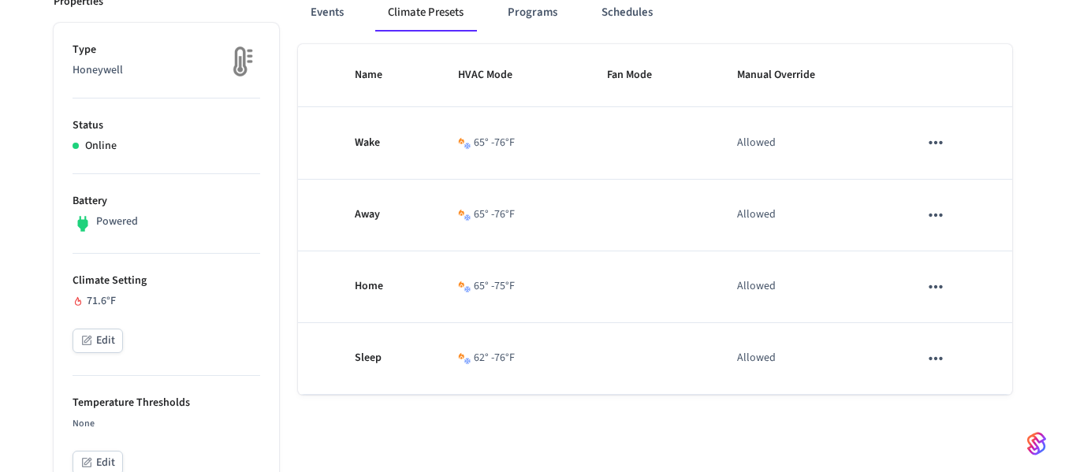
click at [366, 20] on div "Events Climate Presets Programs Schedules" at bounding box center [655, 13] width 714 height 38
click at [338, 20] on button "Events" at bounding box center [327, 13] width 58 height 38
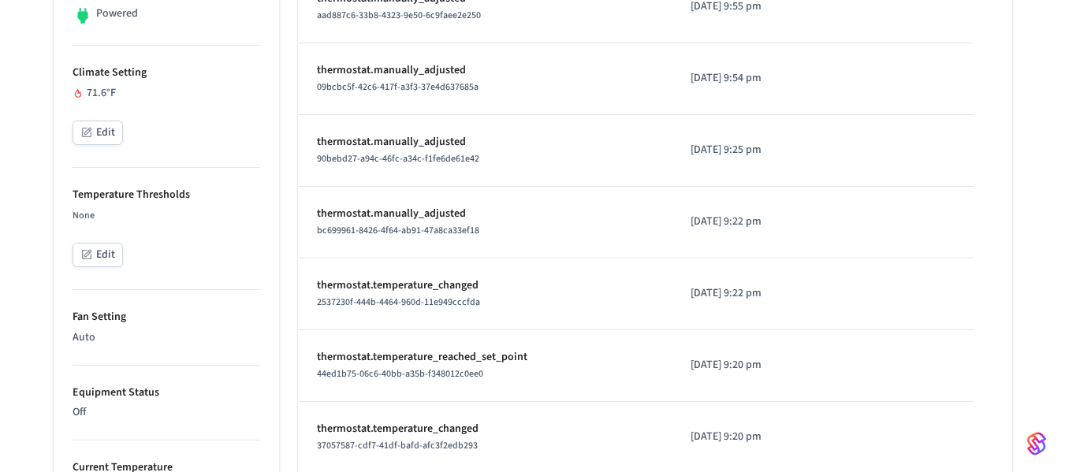
scroll to position [473, 0]
